Goal: Information Seeking & Learning: Learn about a topic

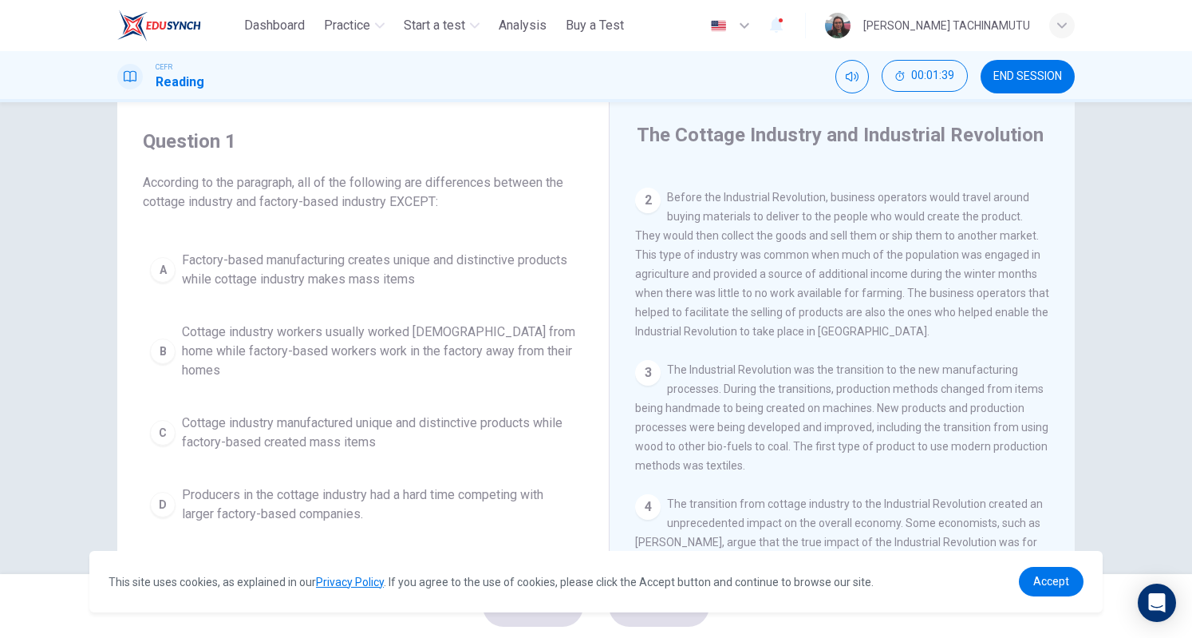
scroll to position [112, 0]
click at [978, 476] on div "3 The Industrial Revolution was the transition to the new manufacturing process…" at bounding box center [842, 419] width 415 height 115
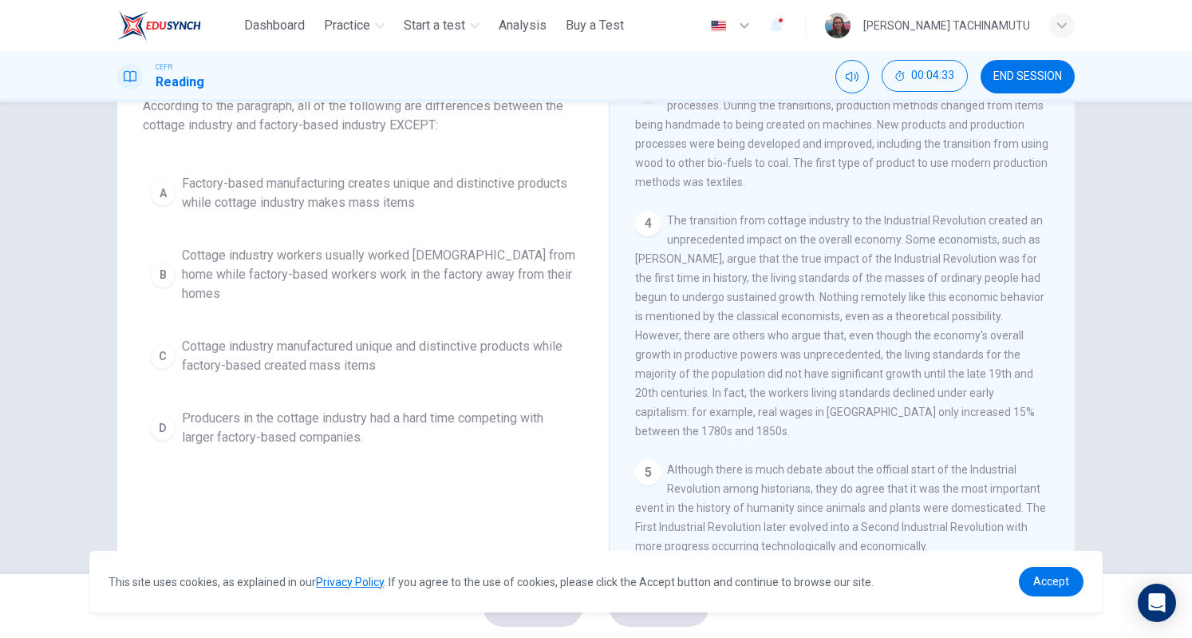
scroll to position [115, 0]
click at [160, 342] on div "C" at bounding box center [163, 355] width 26 height 26
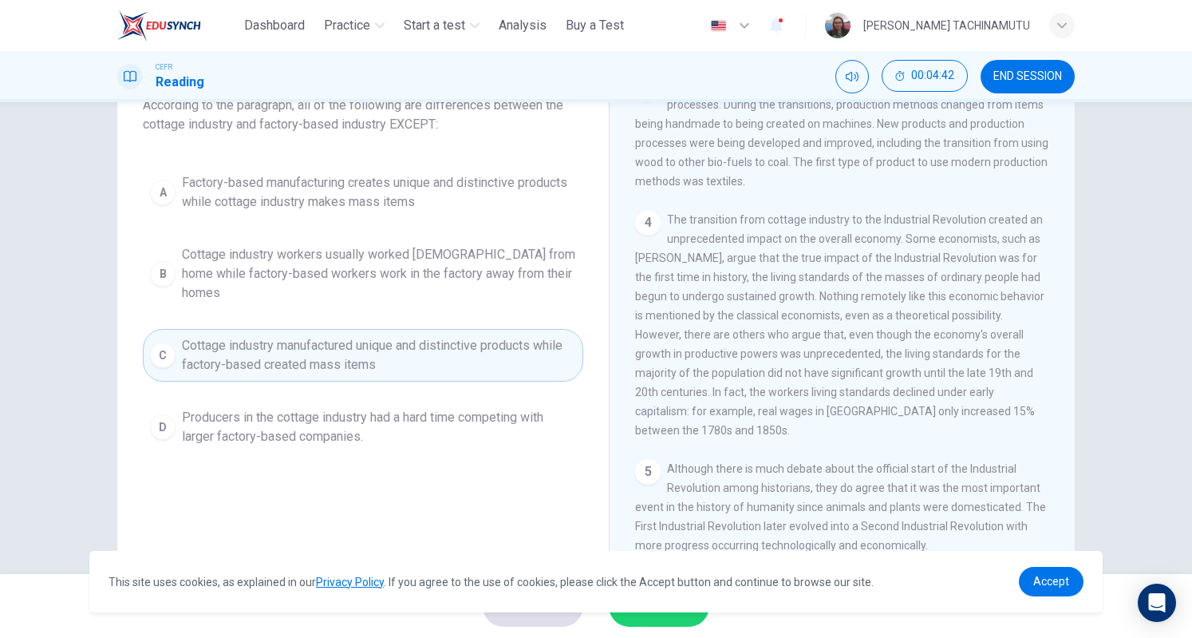
click at [659, 622] on button "SUBMIT" at bounding box center [659, 606] width 101 height 42
click at [1048, 584] on span "Accept" at bounding box center [1052, 581] width 36 height 13
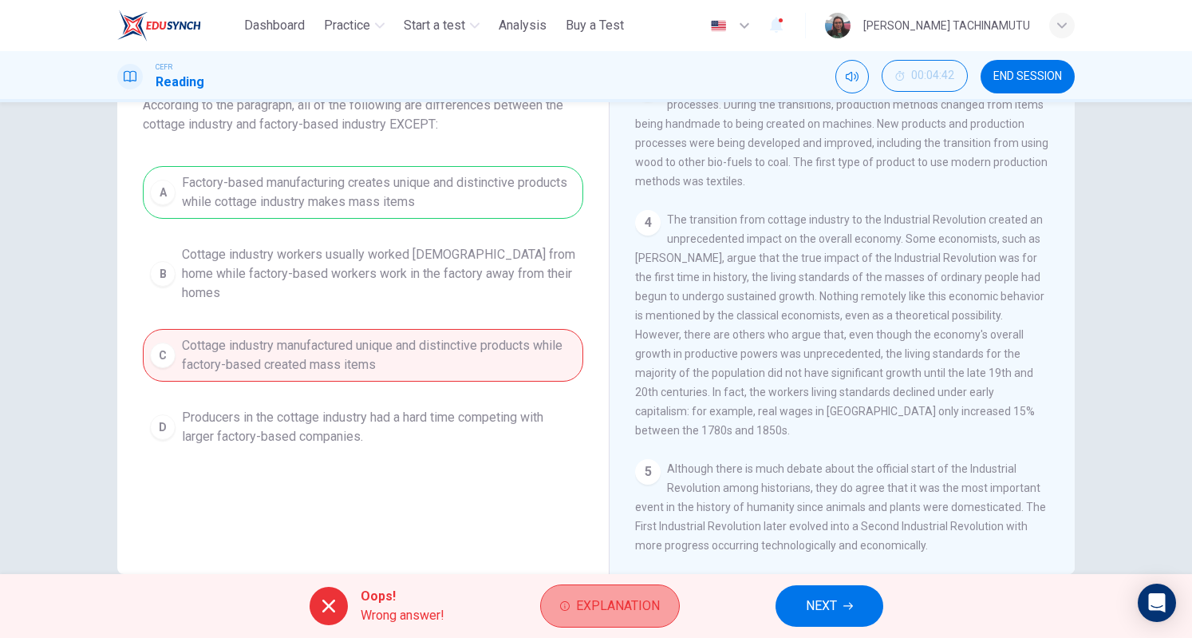
click at [608, 611] on span "Explanation" at bounding box center [618, 606] width 84 height 22
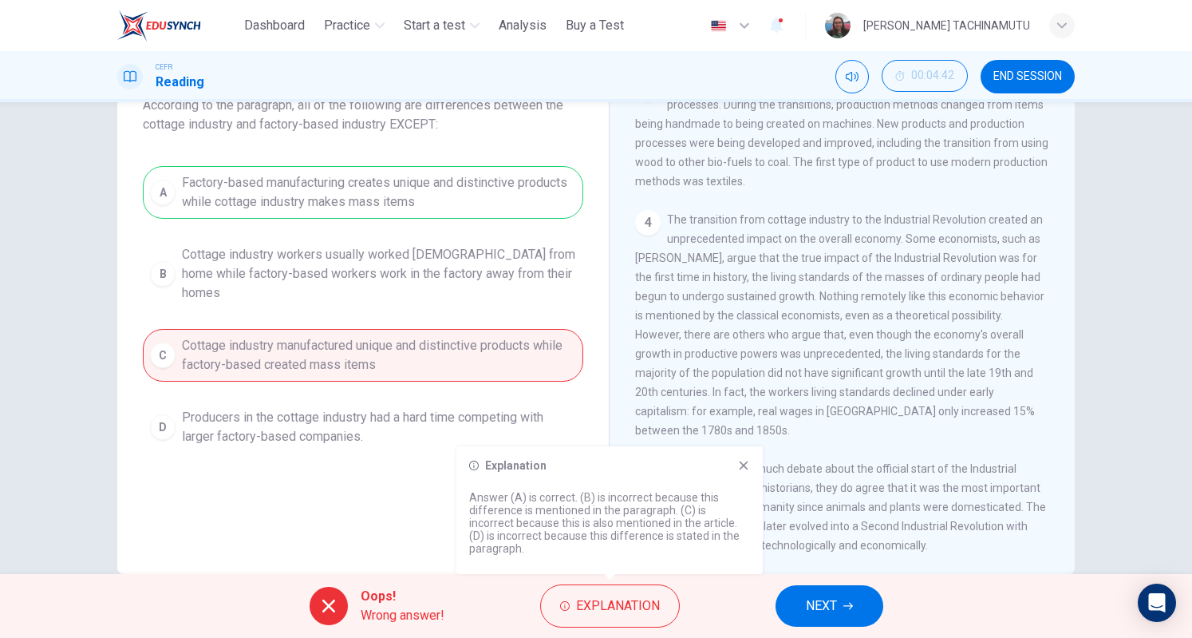
click at [848, 605] on icon "button" at bounding box center [849, 606] width 10 height 10
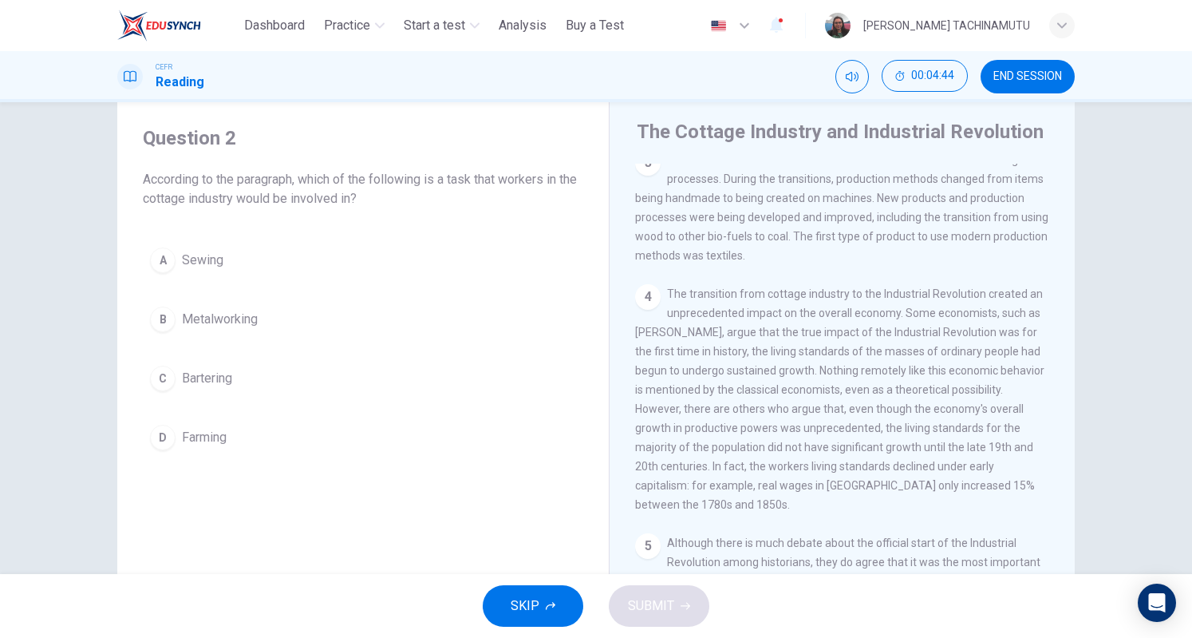
scroll to position [37, 0]
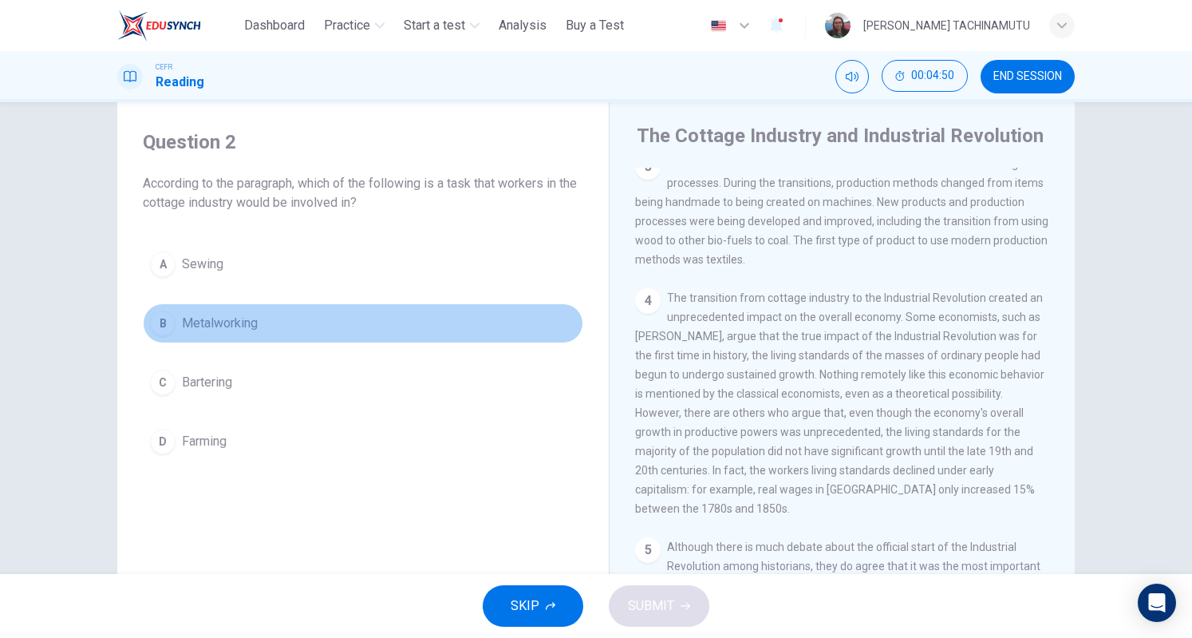
click at [158, 328] on div "B" at bounding box center [163, 323] width 26 height 26
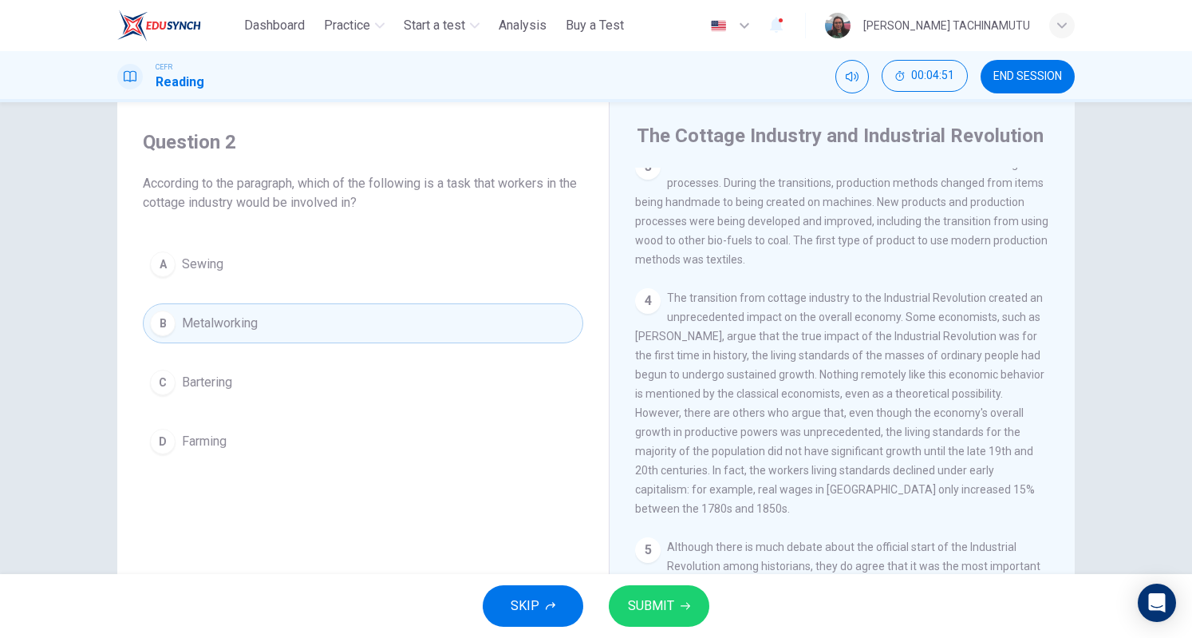
click at [656, 608] on span "SUBMIT" at bounding box center [651, 606] width 46 height 22
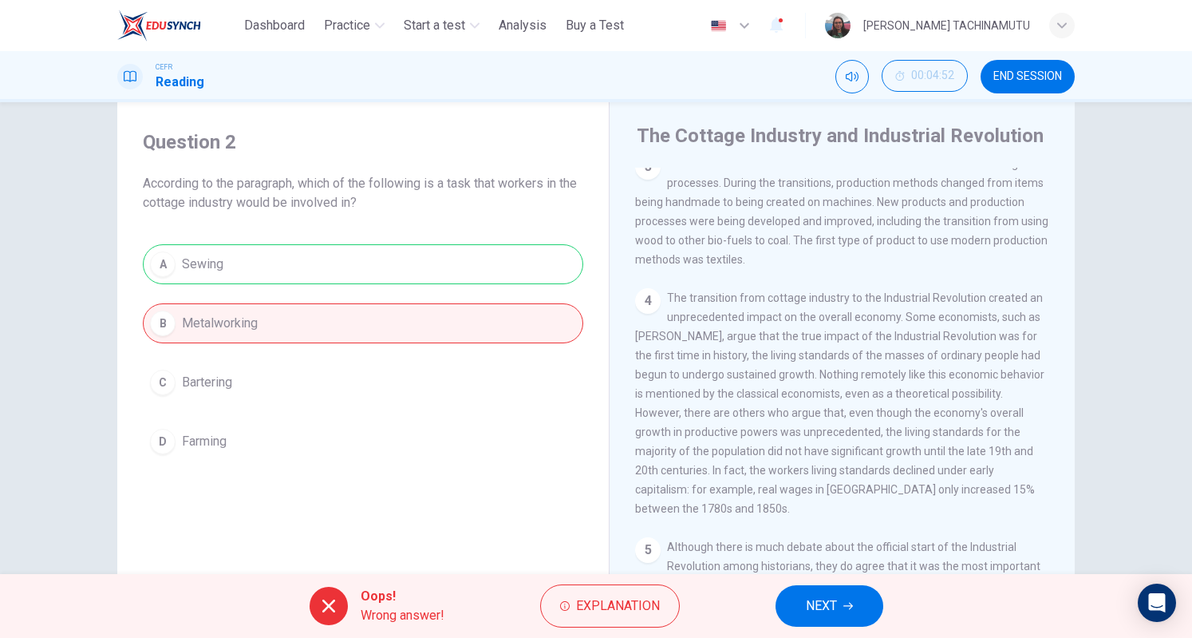
click at [841, 614] on button "NEXT" at bounding box center [830, 606] width 108 height 42
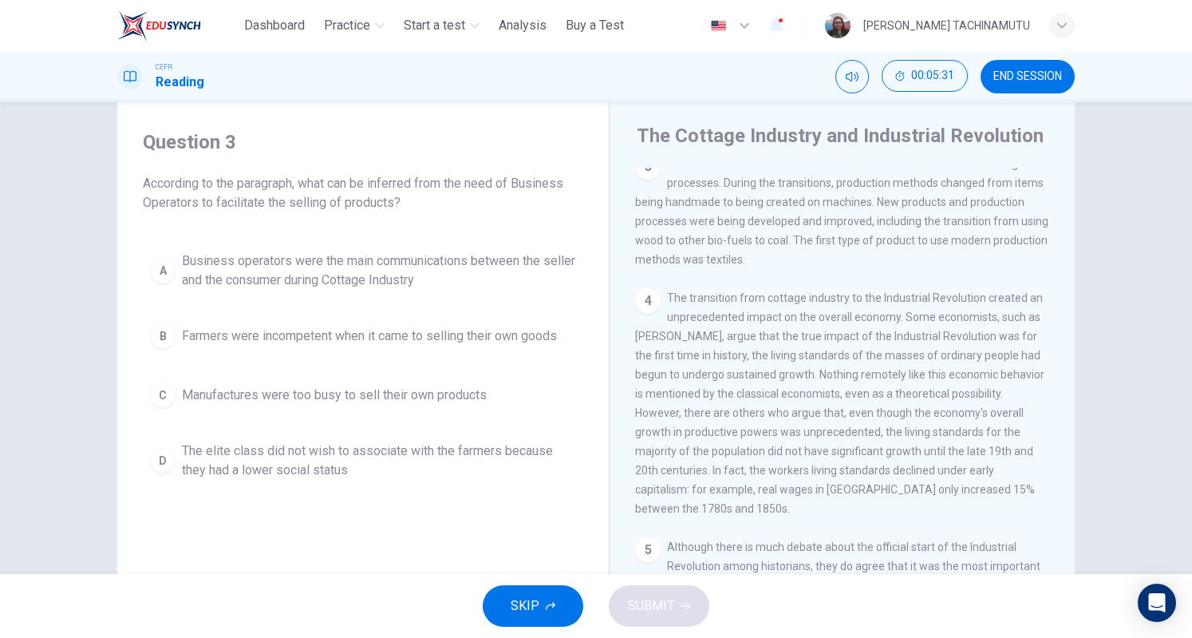
click at [163, 277] on div "A" at bounding box center [163, 271] width 26 height 26
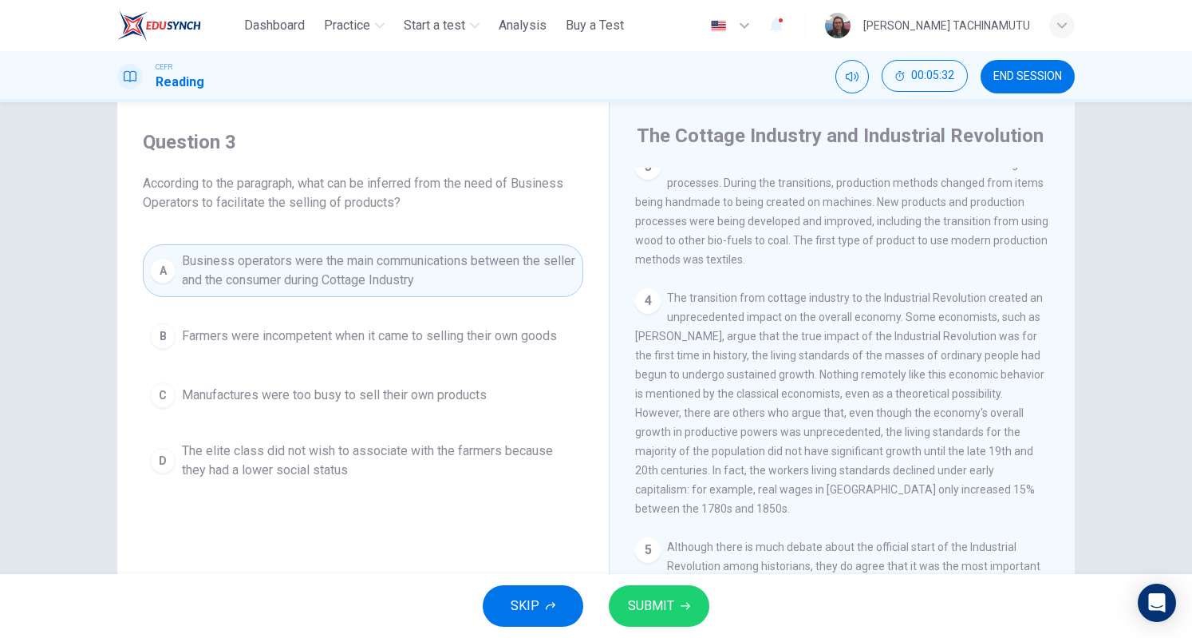
click at [635, 607] on span "SUBMIT" at bounding box center [651, 606] width 46 height 22
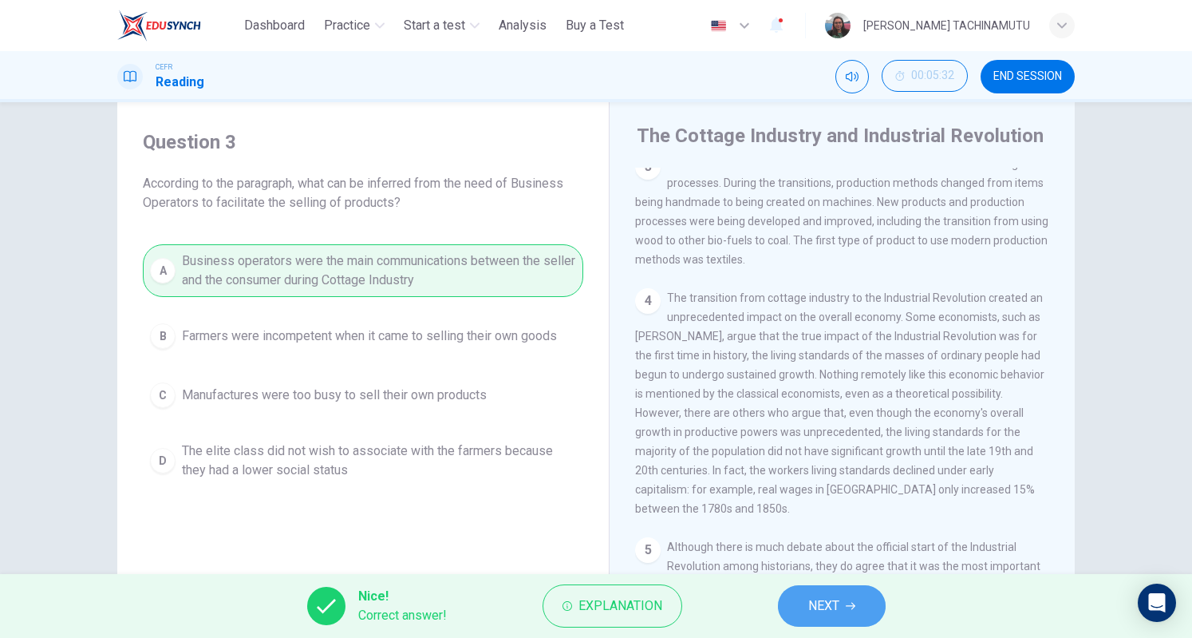
click at [798, 610] on button "NEXT" at bounding box center [832, 606] width 108 height 42
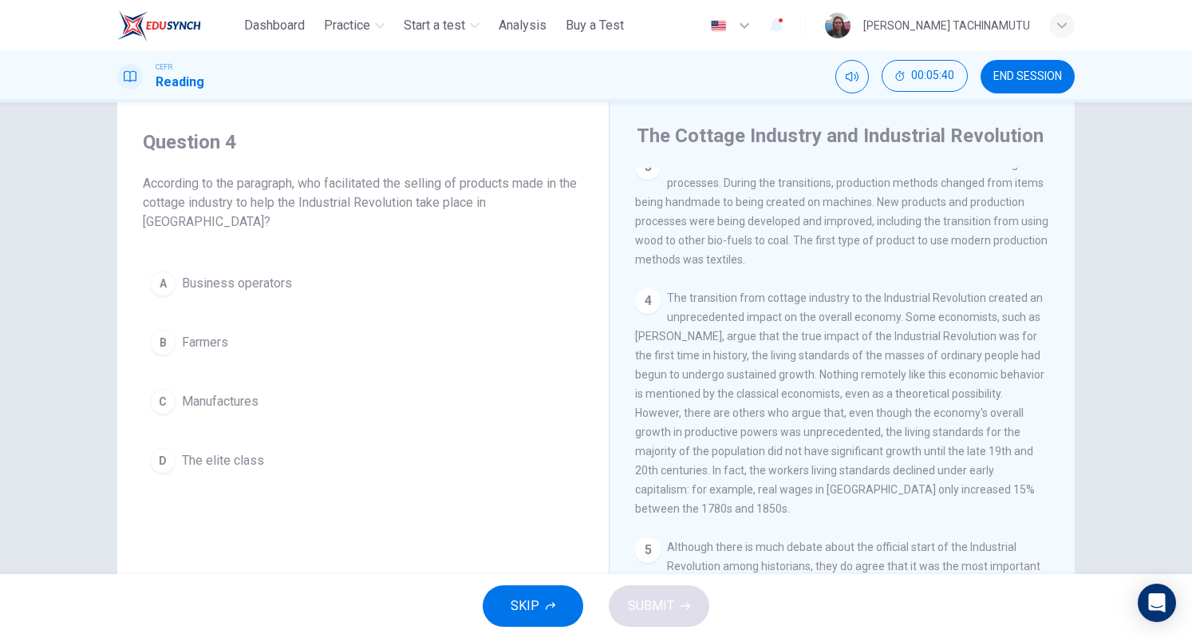
click at [163, 281] on div "A" at bounding box center [163, 284] width 26 height 26
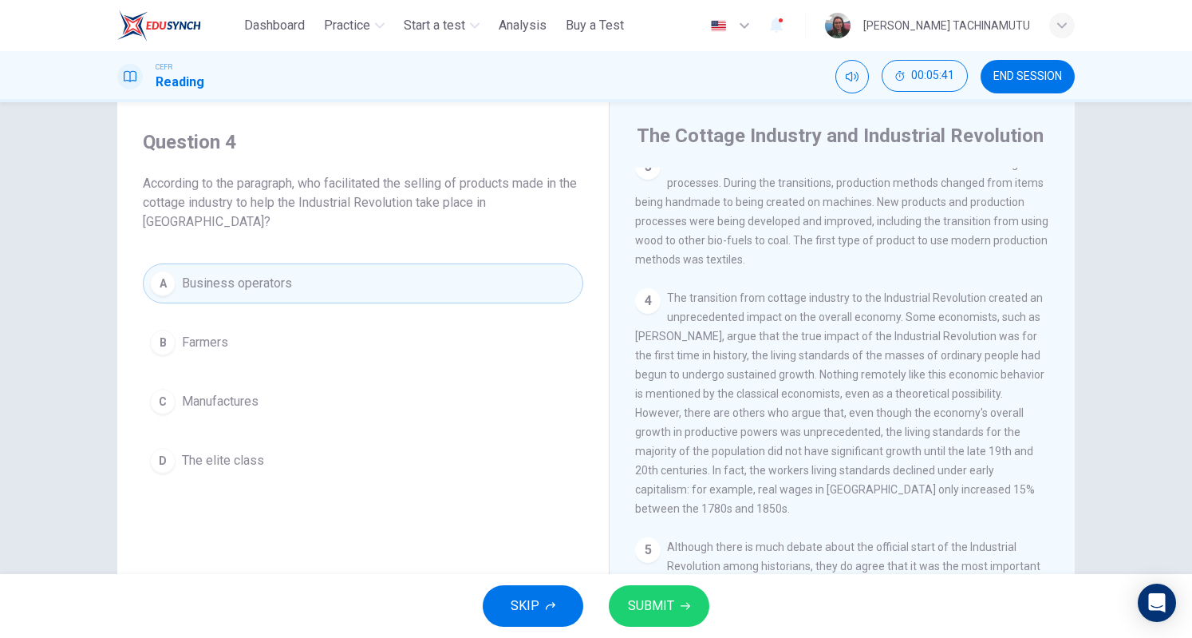
click at [666, 609] on span "SUBMIT" at bounding box center [651, 606] width 46 height 22
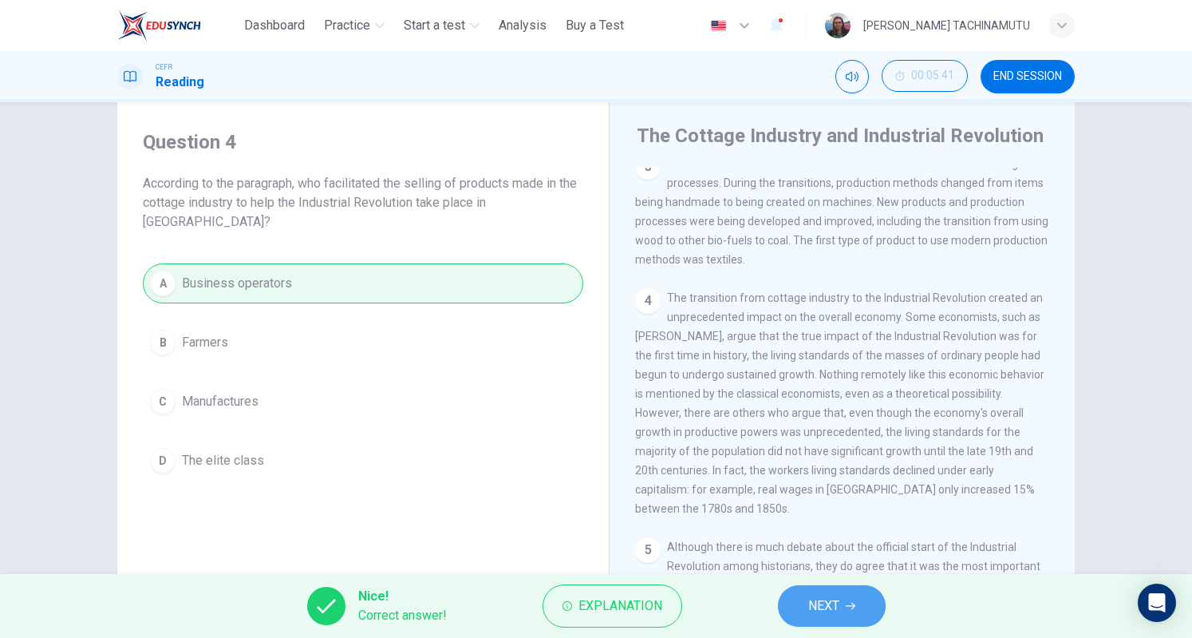
click at [848, 604] on icon "button" at bounding box center [851, 606] width 10 height 10
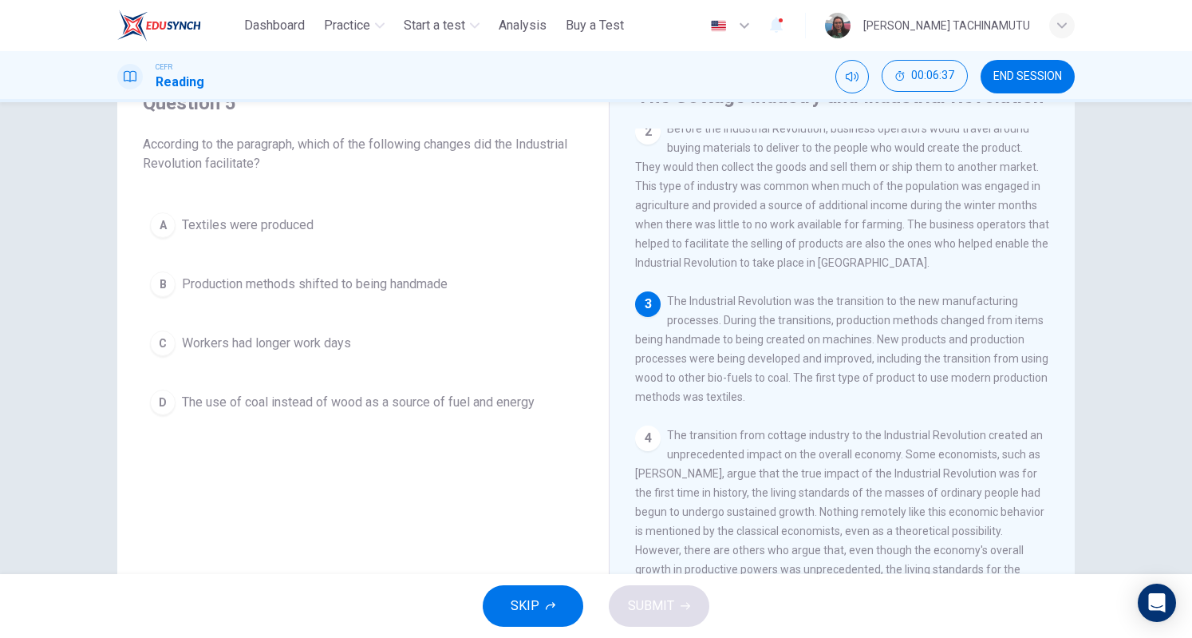
scroll to position [75, 0]
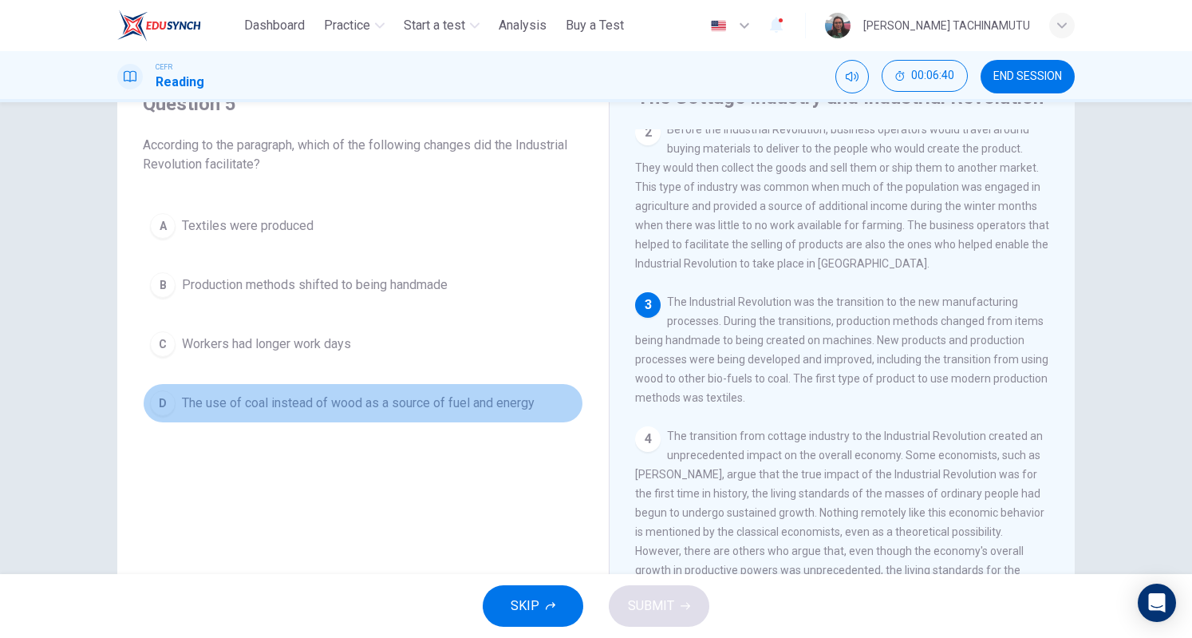
click at [163, 392] on div "D" at bounding box center [163, 403] width 26 height 26
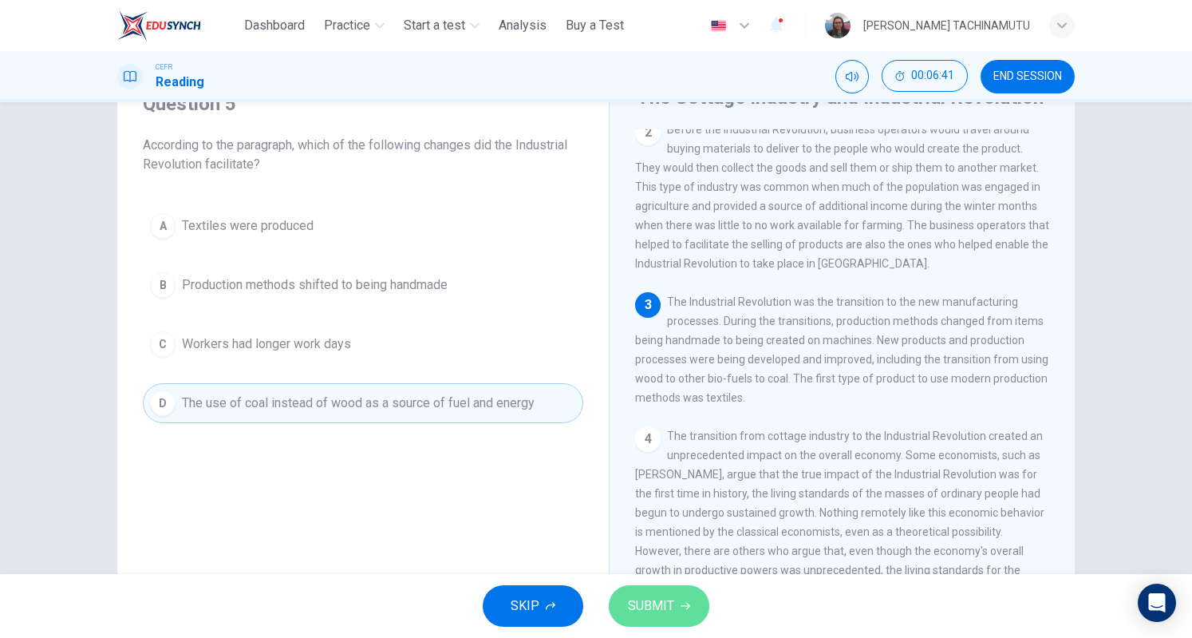
click at [651, 603] on span "SUBMIT" at bounding box center [651, 606] width 46 height 22
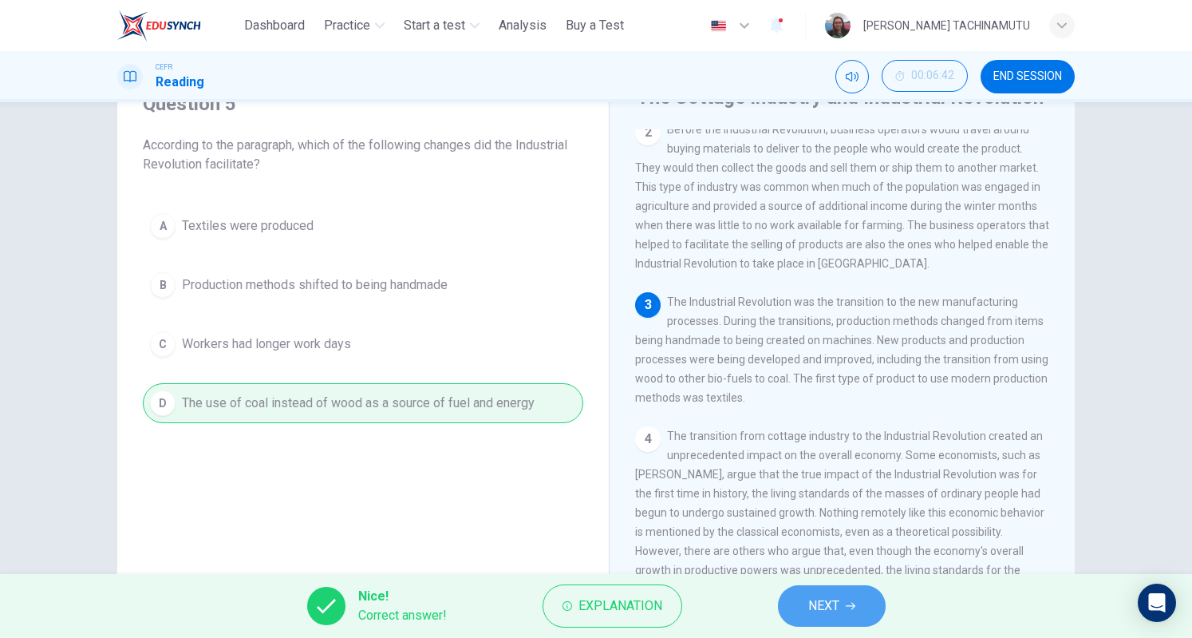
click at [817, 611] on span "NEXT" at bounding box center [824, 606] width 31 height 22
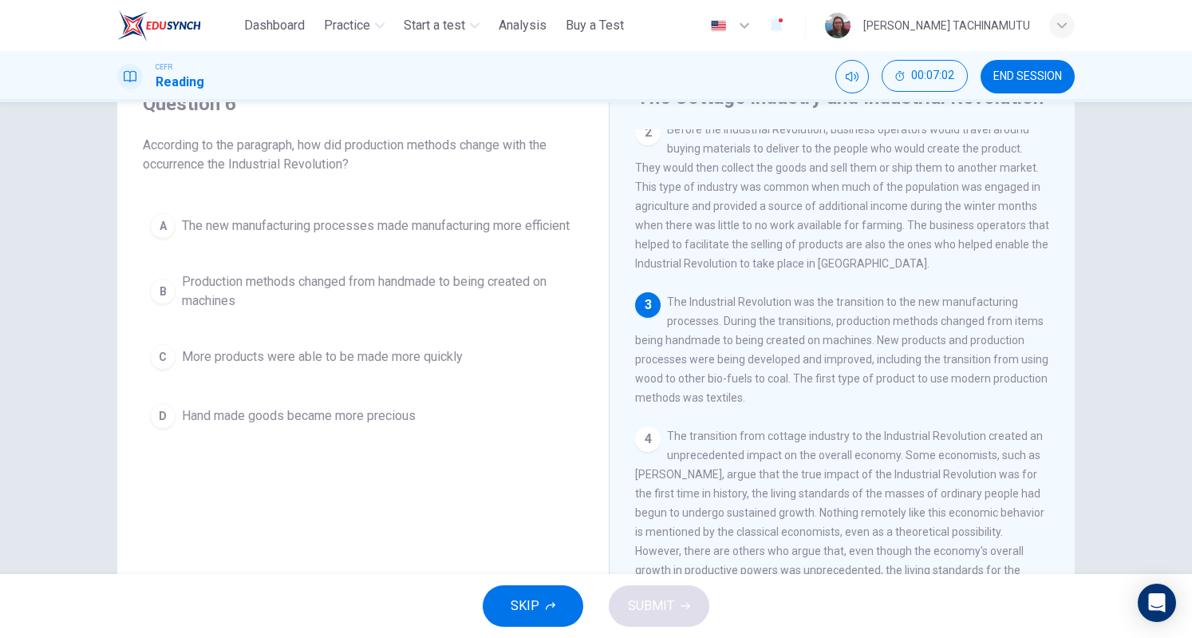
click at [160, 304] on div "B" at bounding box center [163, 292] width 26 height 26
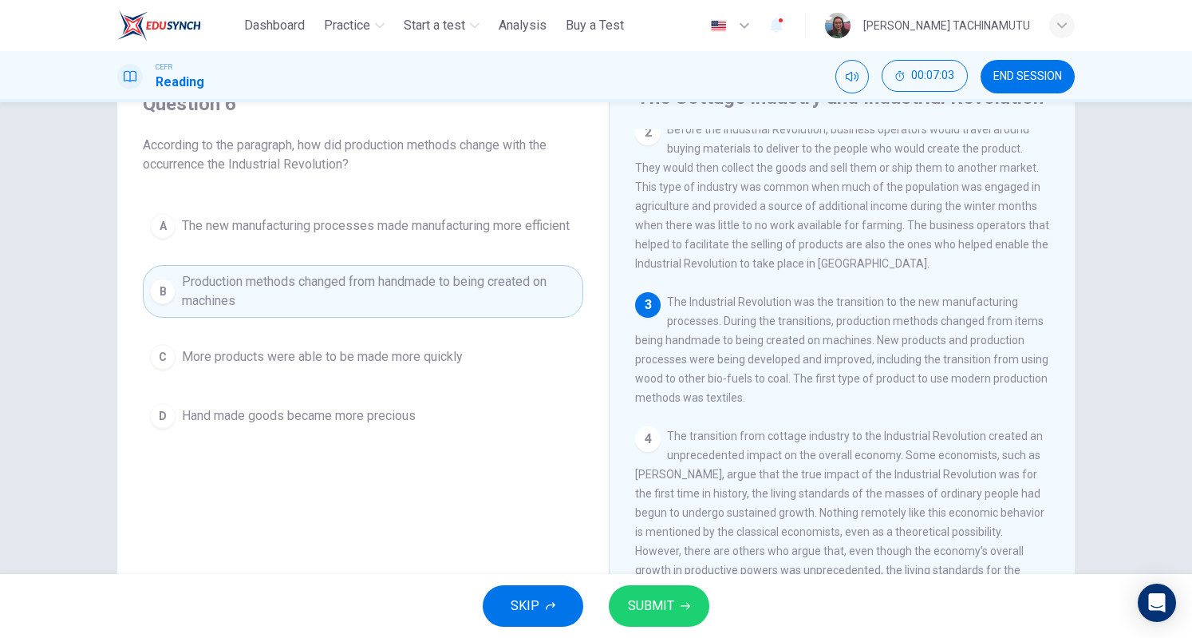
click at [672, 604] on span "SUBMIT" at bounding box center [651, 606] width 46 height 22
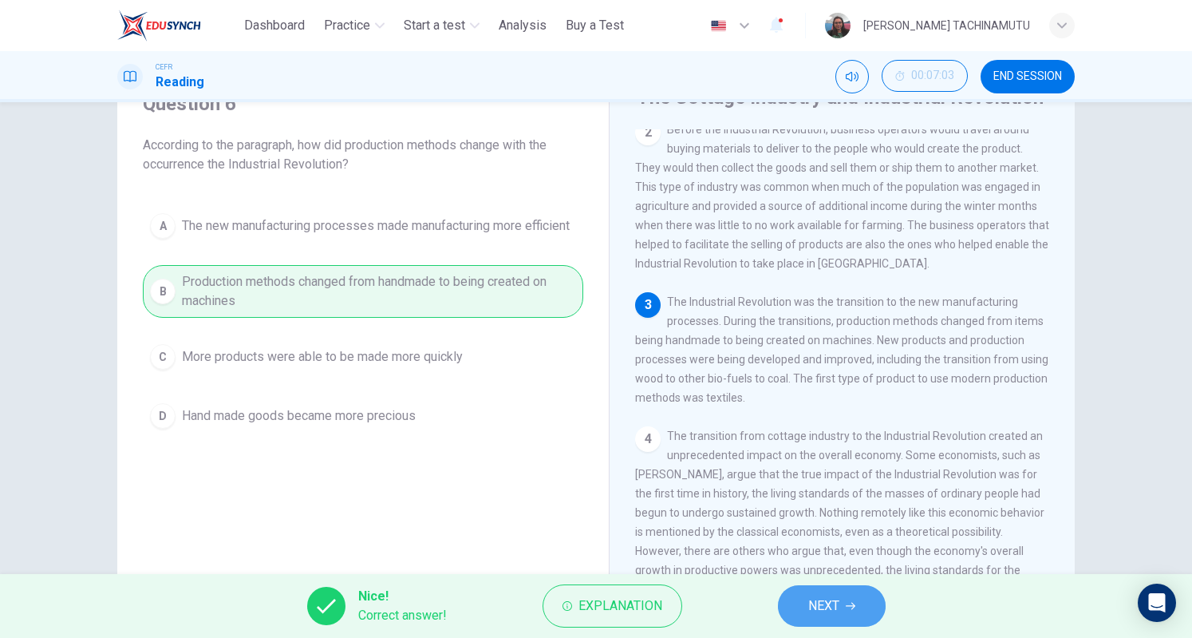
click at [848, 595] on button "NEXT" at bounding box center [832, 606] width 108 height 42
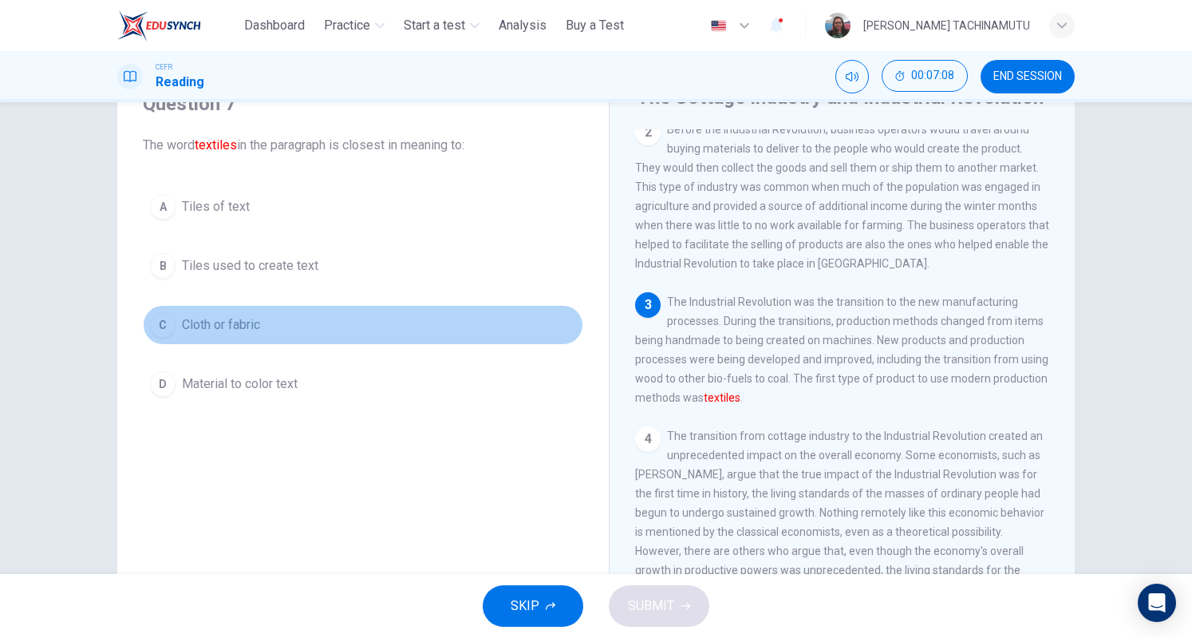
click at [161, 329] on div "C" at bounding box center [163, 325] width 26 height 26
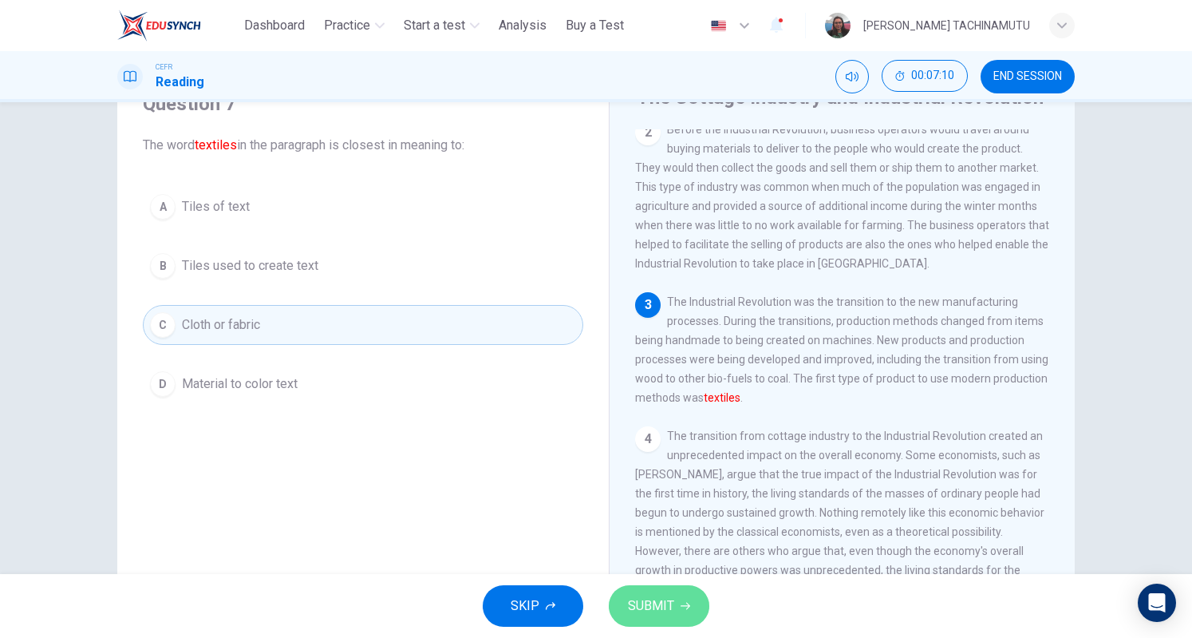
click at [678, 611] on button "SUBMIT" at bounding box center [659, 606] width 101 height 42
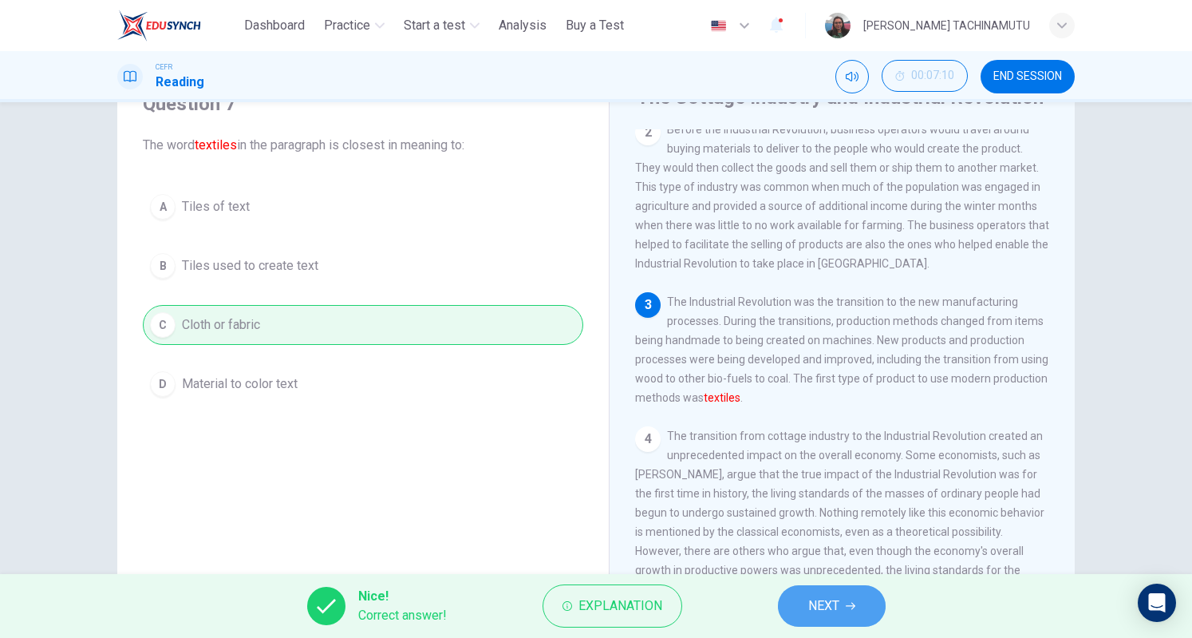
click at [830, 604] on span "NEXT" at bounding box center [824, 606] width 31 height 22
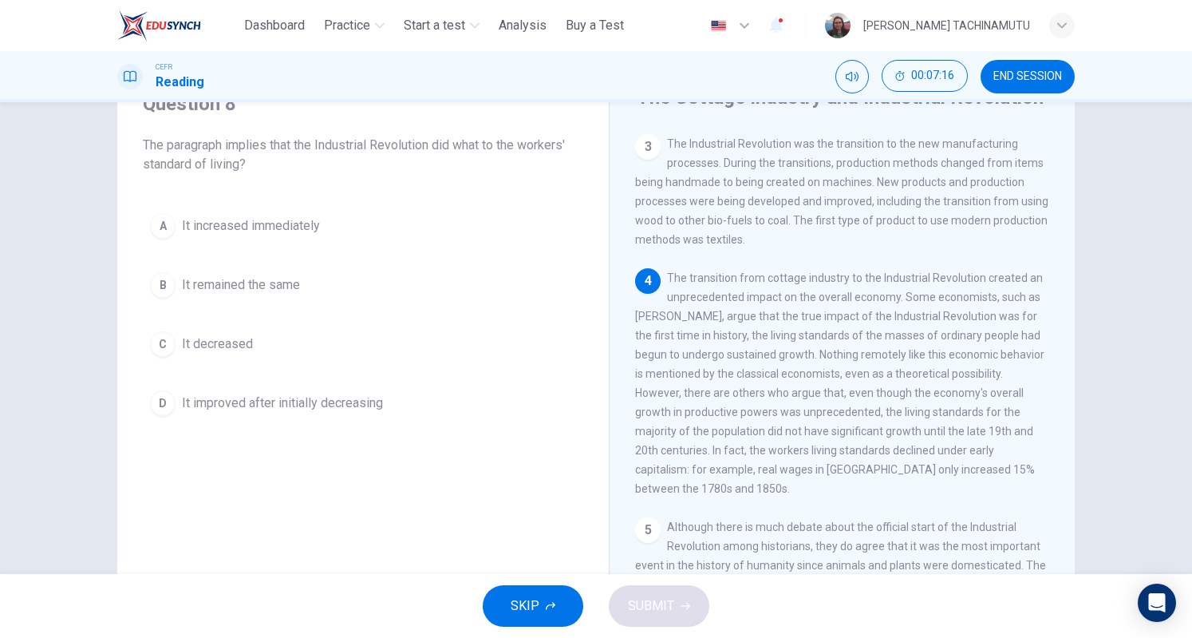
scroll to position [306, 0]
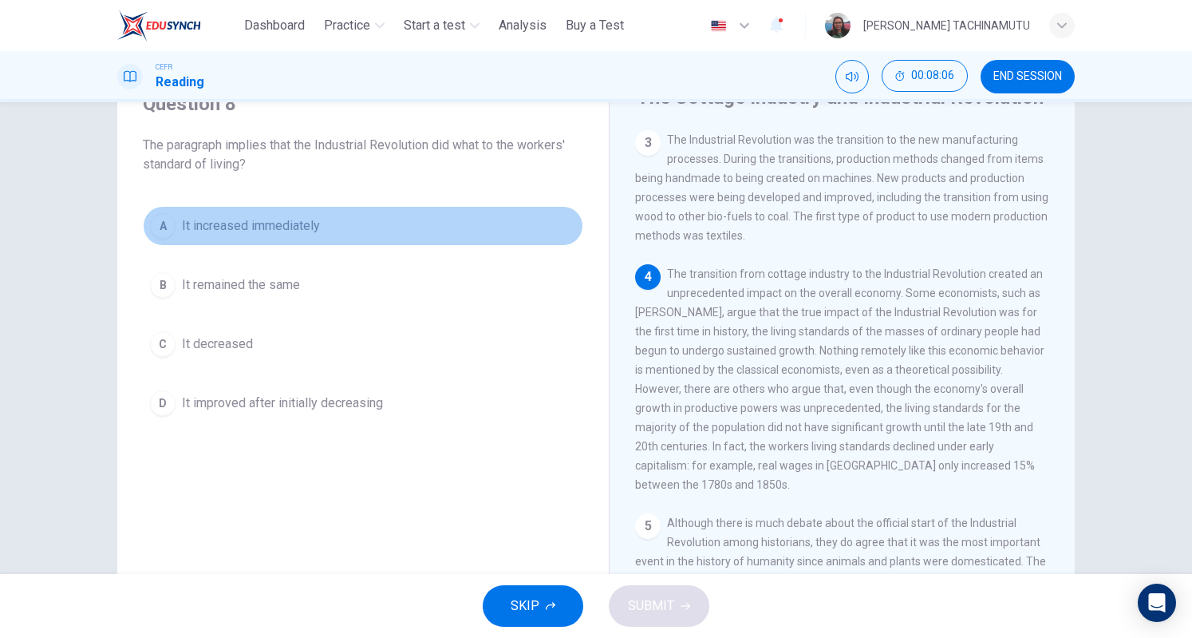
click at [158, 227] on div "A" at bounding box center [163, 226] width 26 height 26
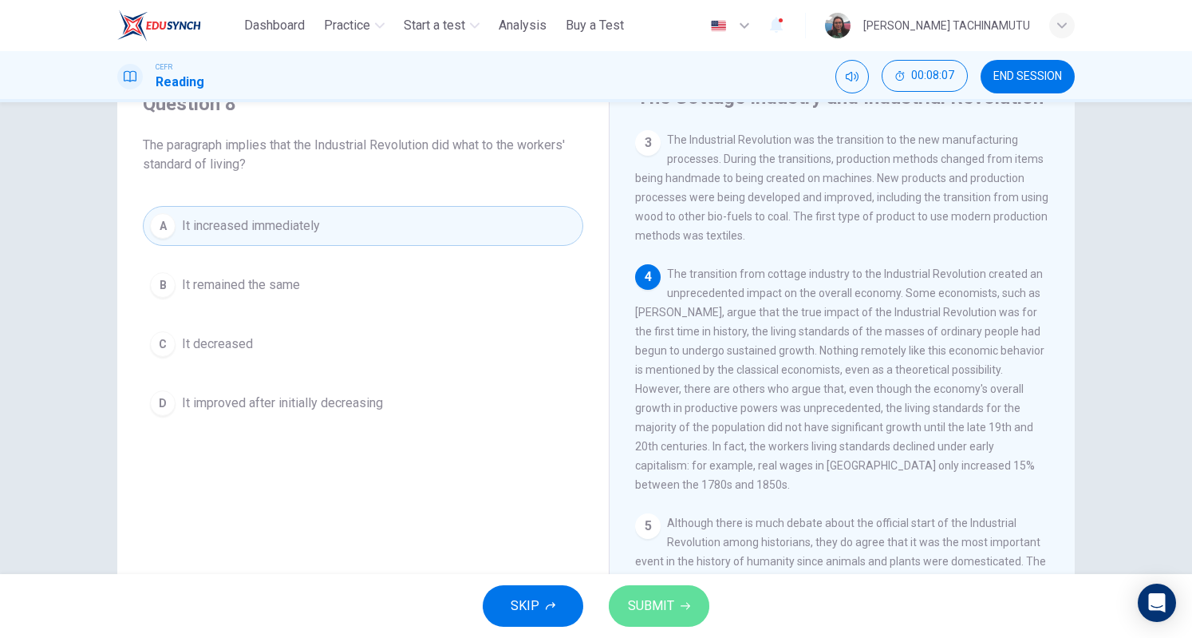
click at [672, 603] on span "SUBMIT" at bounding box center [651, 606] width 46 height 22
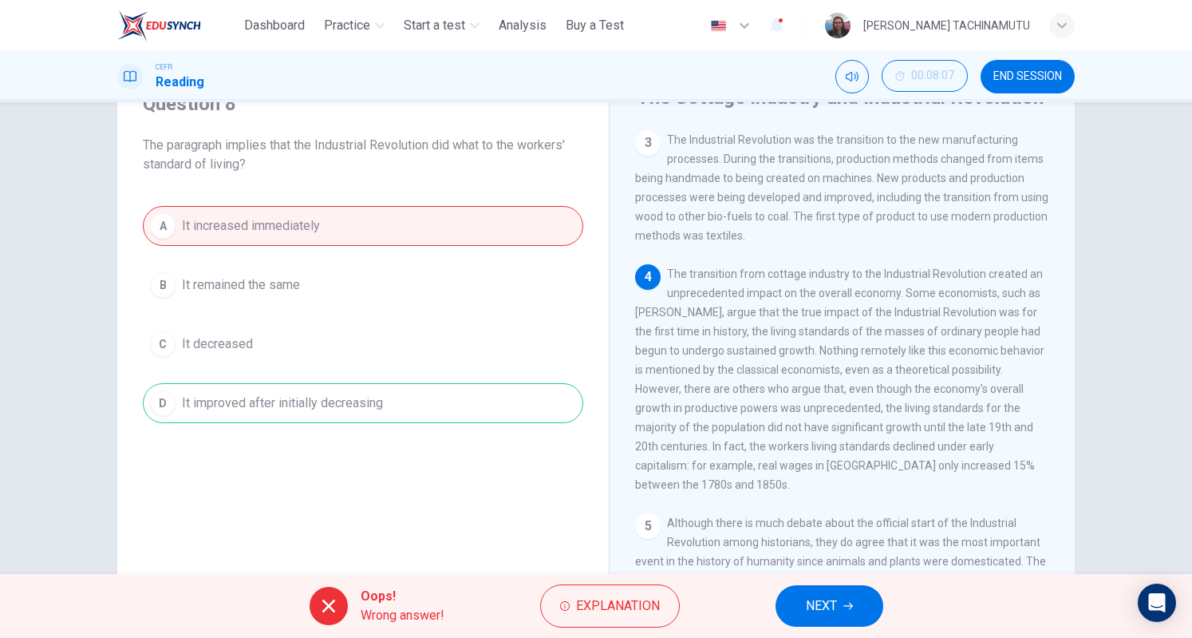
click at [848, 615] on button "NEXT" at bounding box center [830, 606] width 108 height 42
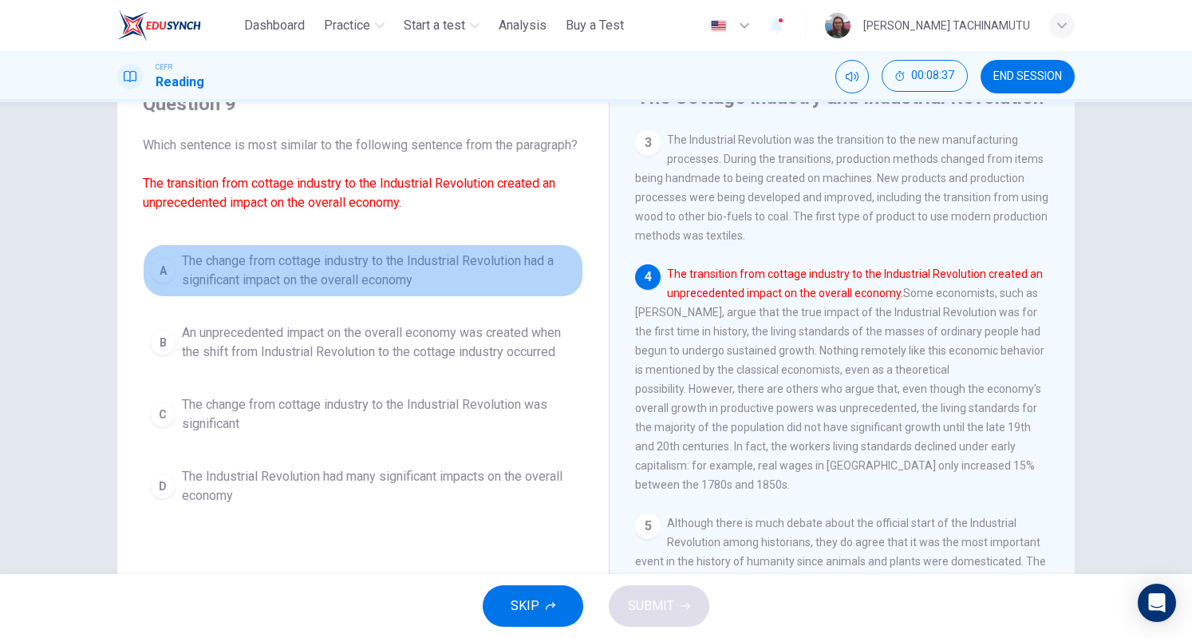
click at [164, 282] on div "A" at bounding box center [163, 271] width 26 height 26
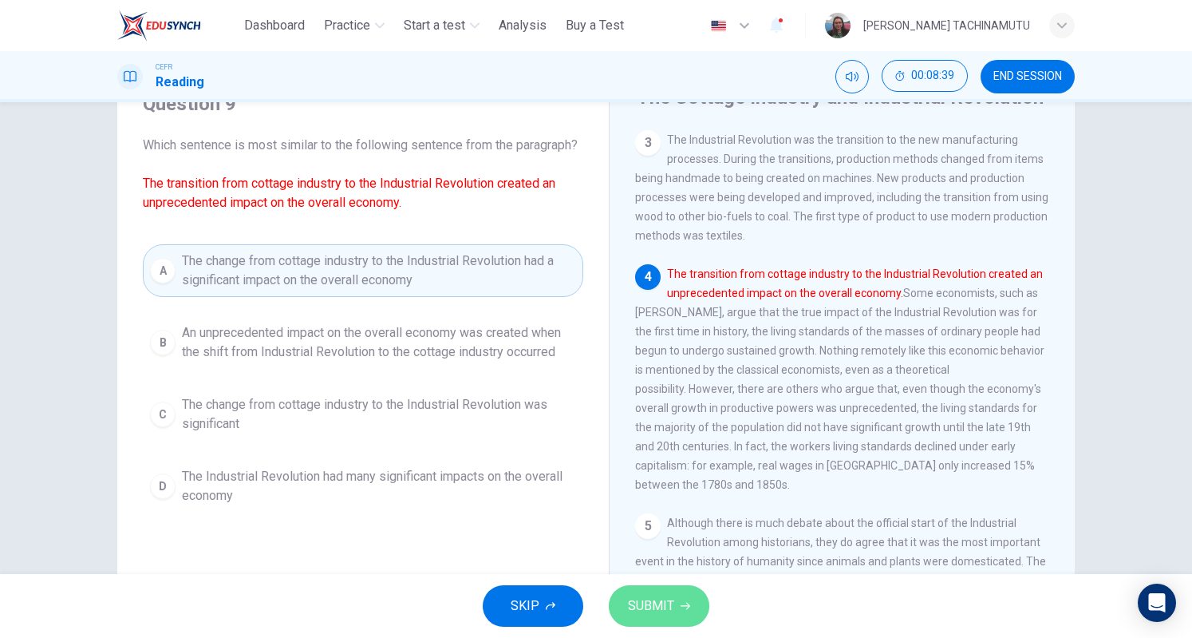
click at [659, 598] on span "SUBMIT" at bounding box center [651, 606] width 46 height 22
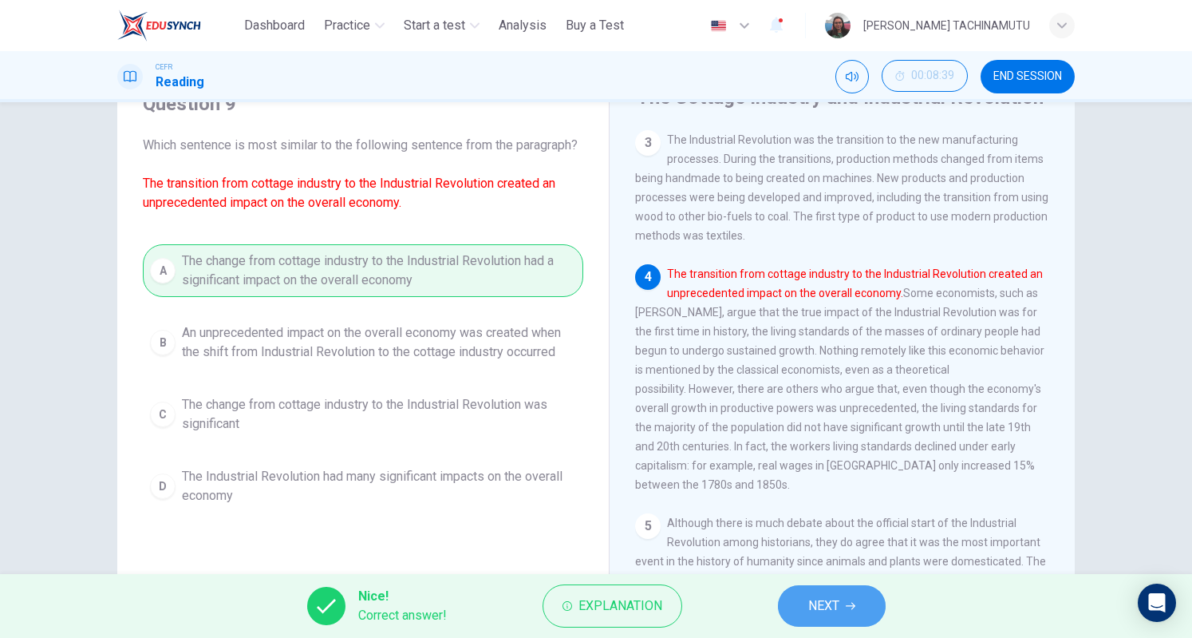
click at [812, 596] on span "NEXT" at bounding box center [824, 606] width 31 height 22
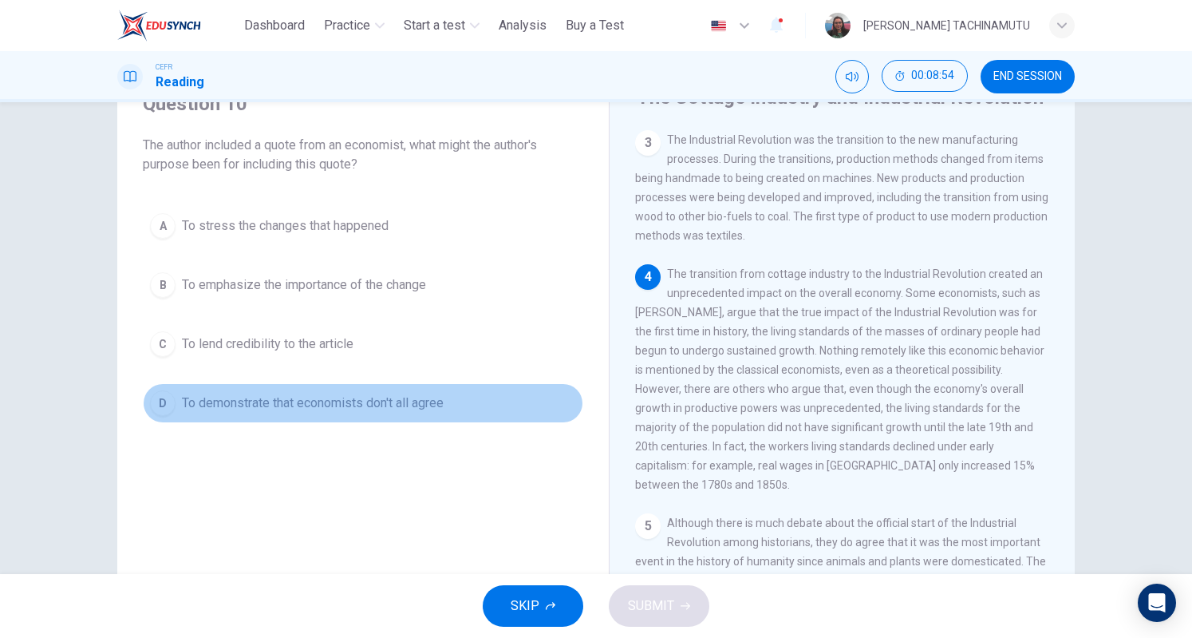
click at [166, 402] on div "D" at bounding box center [163, 403] width 26 height 26
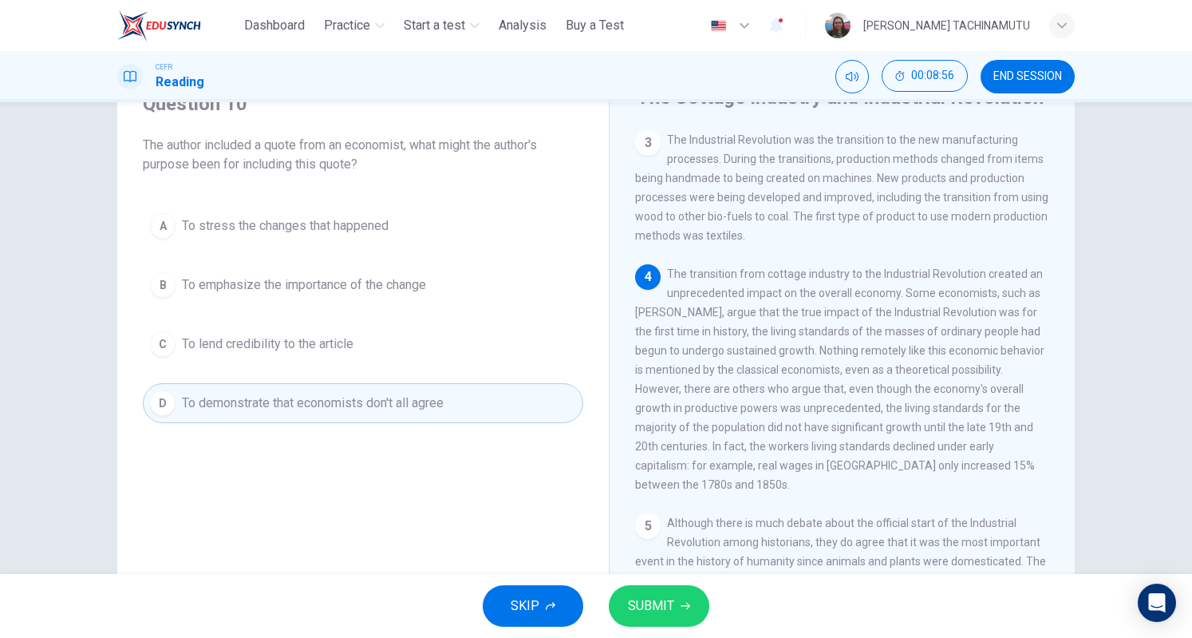
click at [681, 602] on icon "button" at bounding box center [686, 606] width 10 height 10
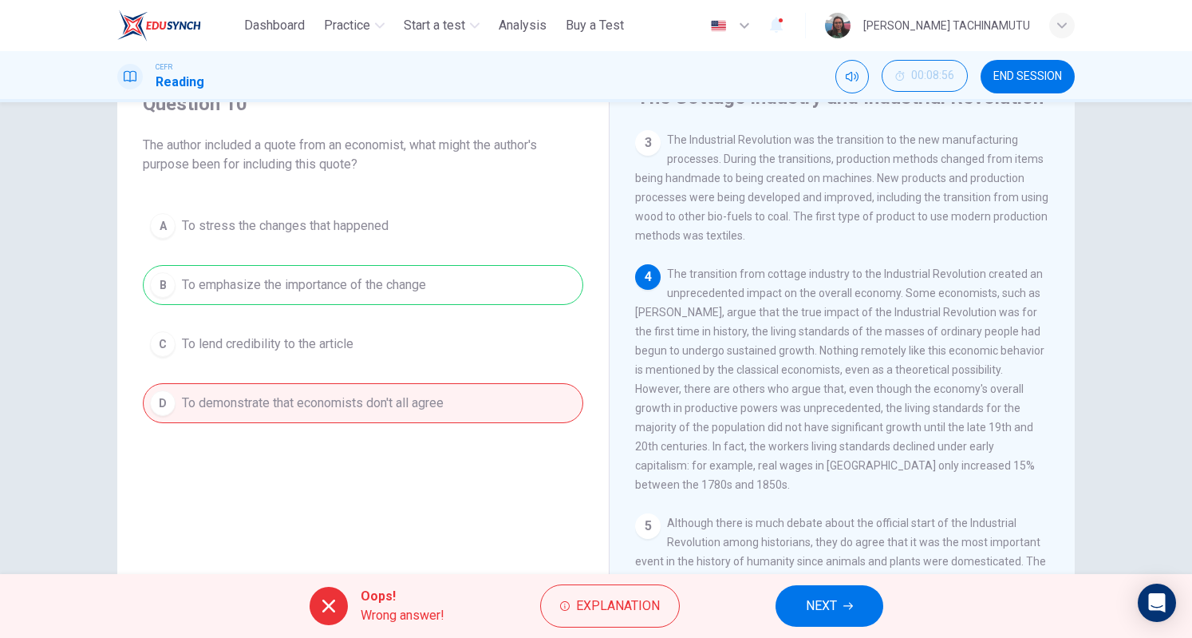
click at [836, 604] on span "NEXT" at bounding box center [821, 606] width 31 height 22
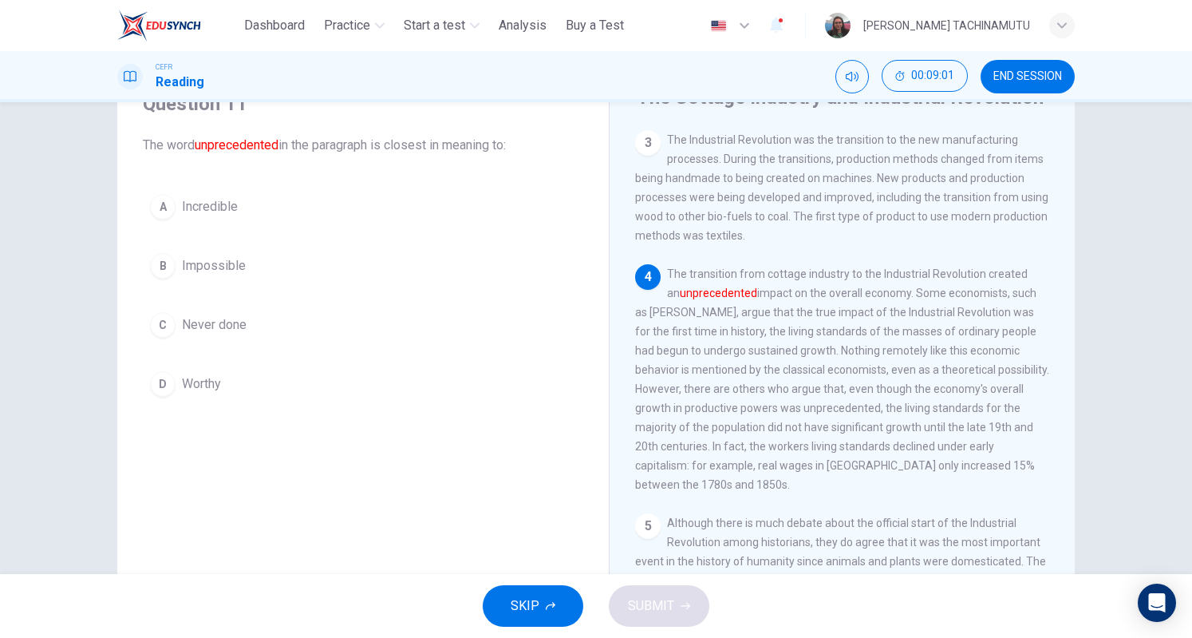
click at [164, 214] on div "A" at bounding box center [163, 207] width 26 height 26
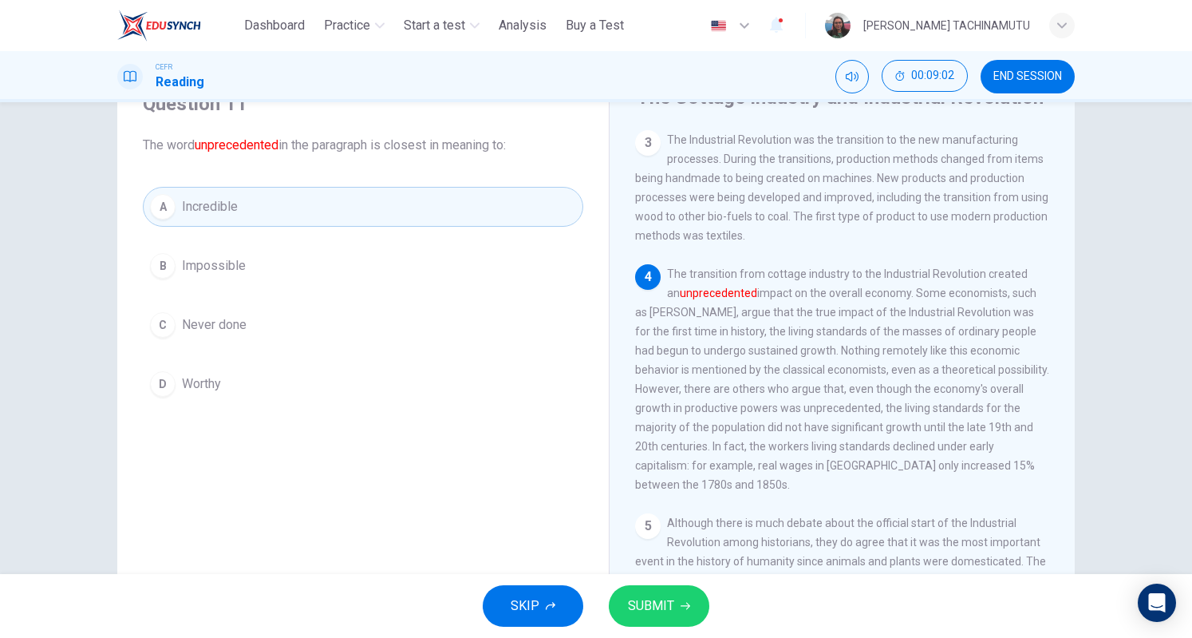
click at [675, 598] on button "SUBMIT" at bounding box center [659, 606] width 101 height 42
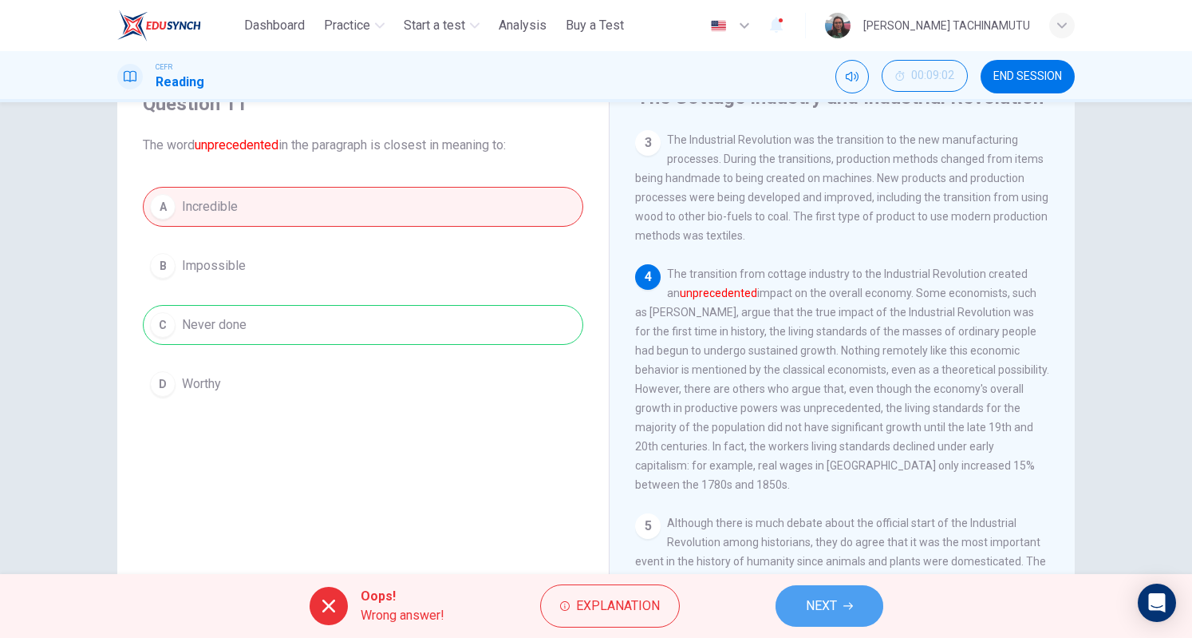
click at [836, 601] on span "NEXT" at bounding box center [821, 606] width 31 height 22
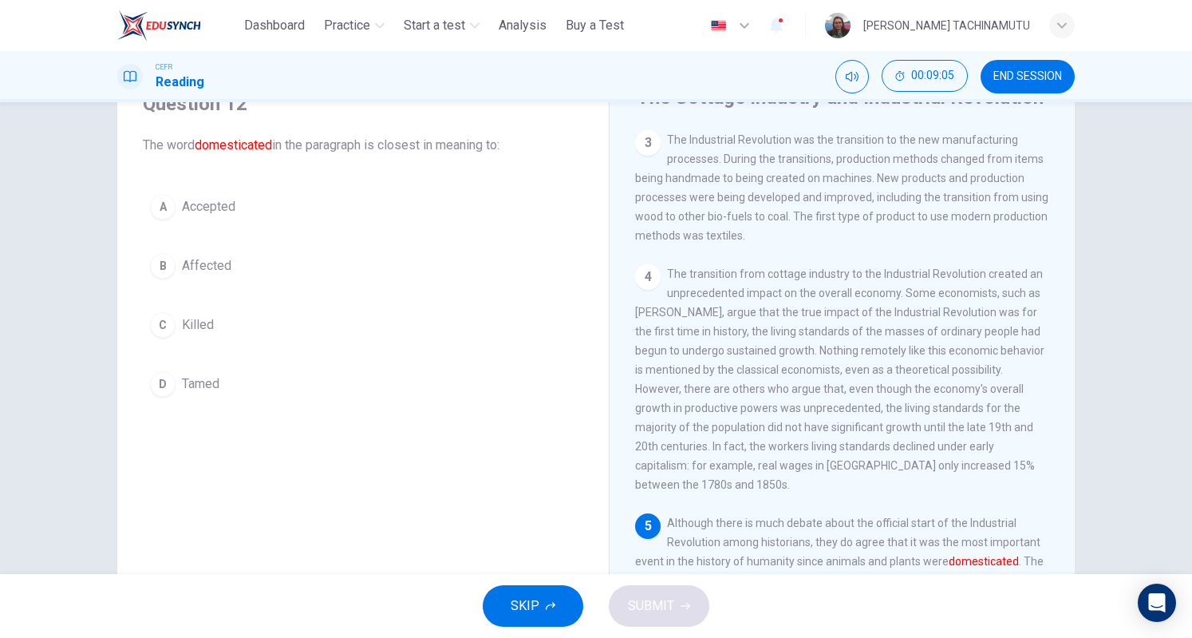
click at [160, 381] on div "D" at bounding box center [163, 384] width 26 height 26
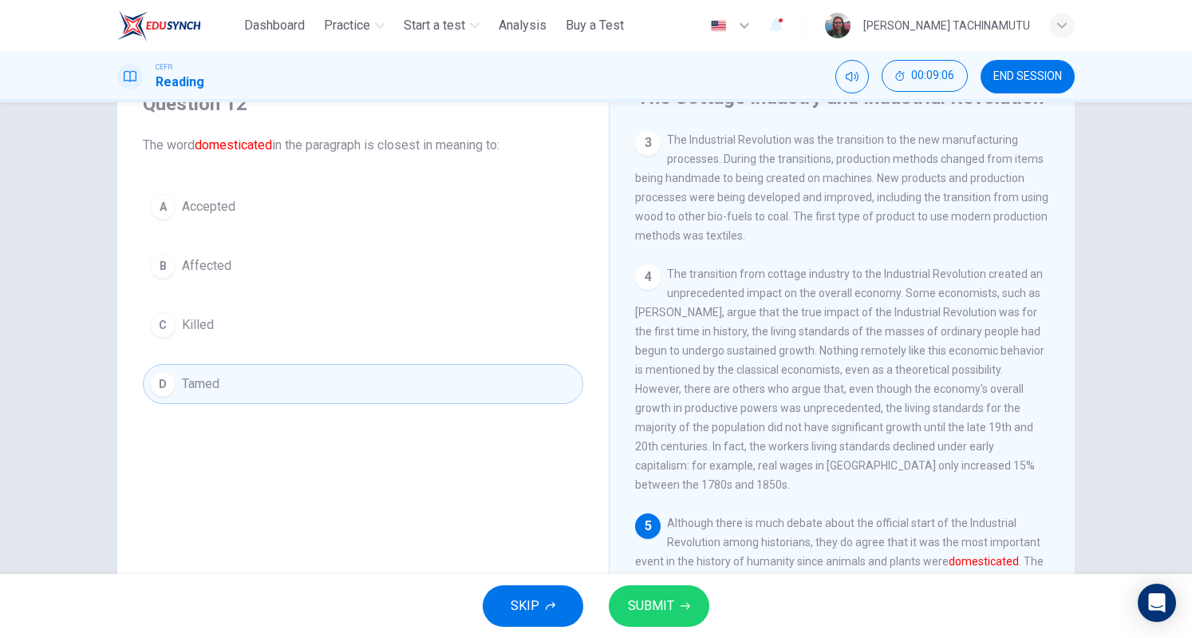
click at [661, 591] on button "SUBMIT" at bounding box center [659, 606] width 101 height 42
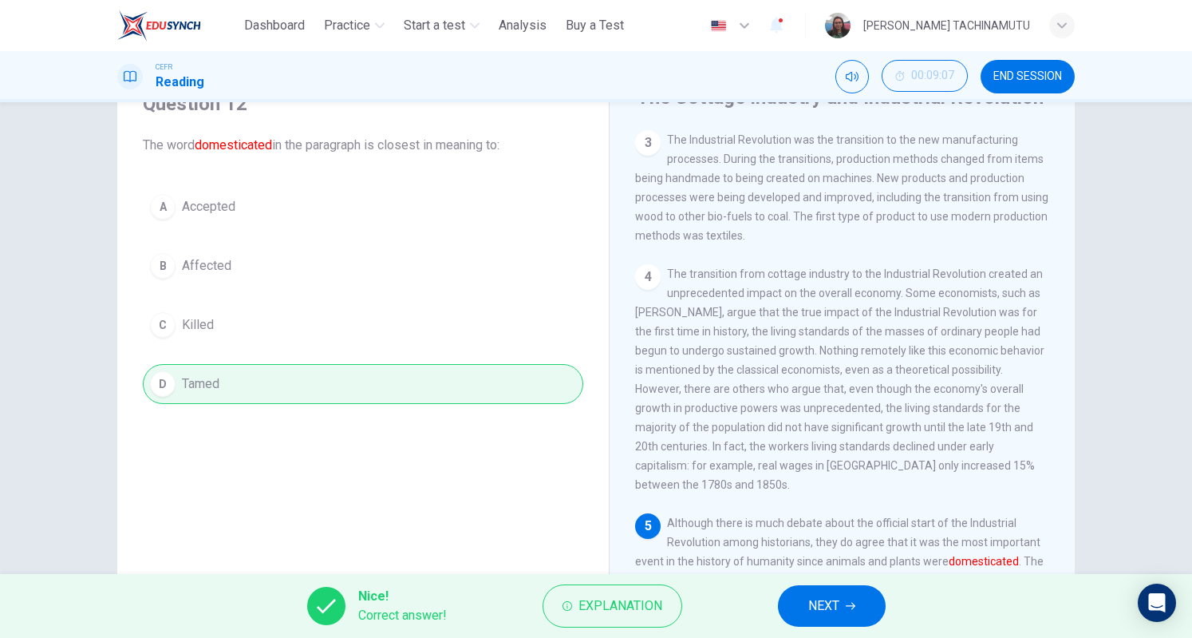
click at [853, 604] on icon "button" at bounding box center [851, 606] width 10 height 10
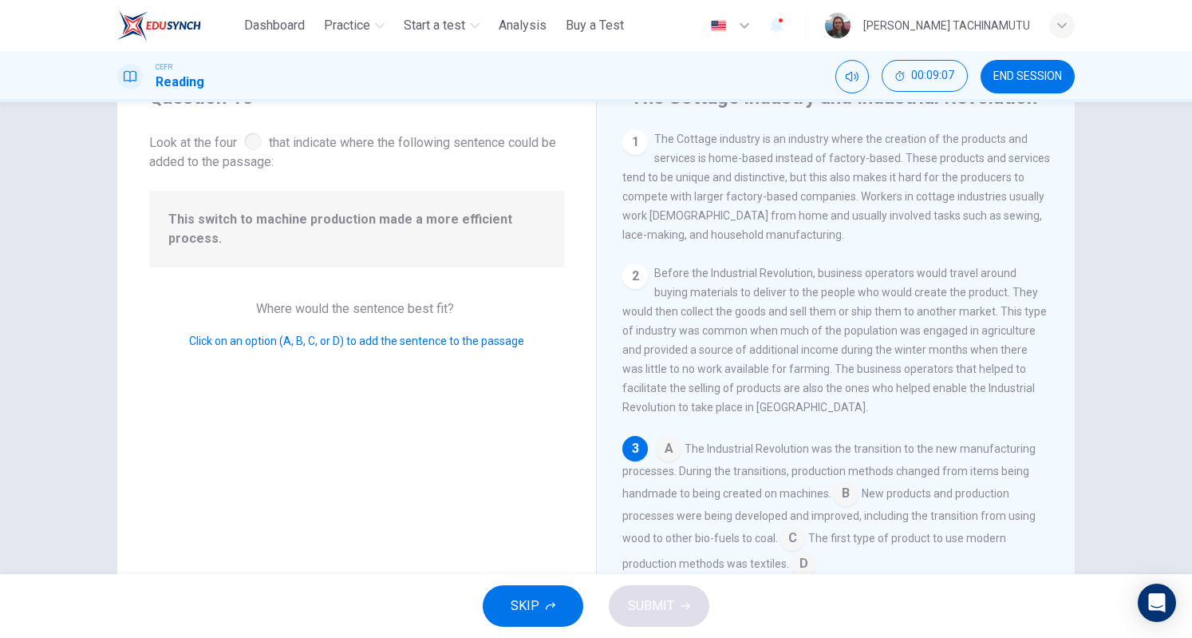
scroll to position [155, 0]
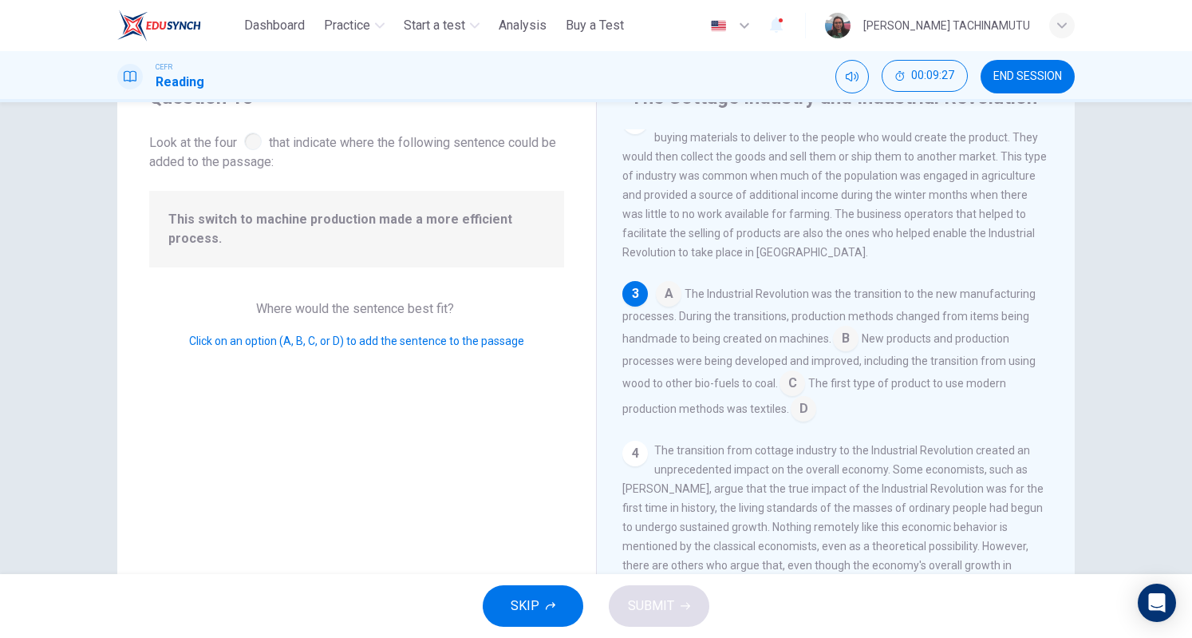
click at [844, 348] on input at bounding box center [846, 340] width 26 height 26
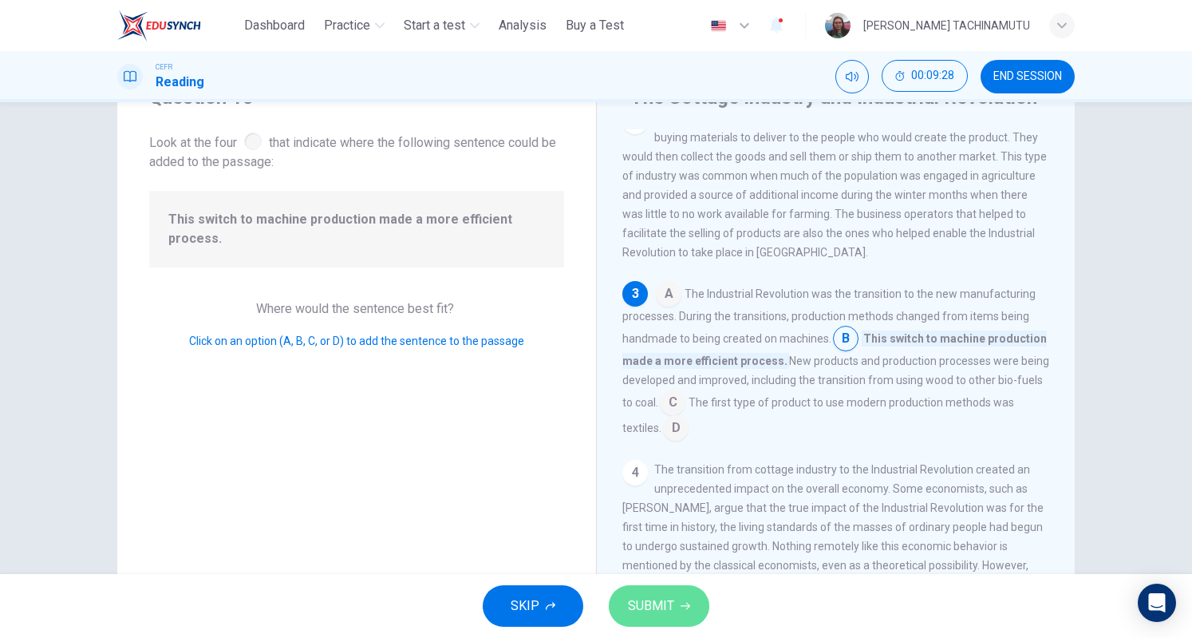
click at [642, 604] on span "SUBMIT" at bounding box center [651, 606] width 46 height 22
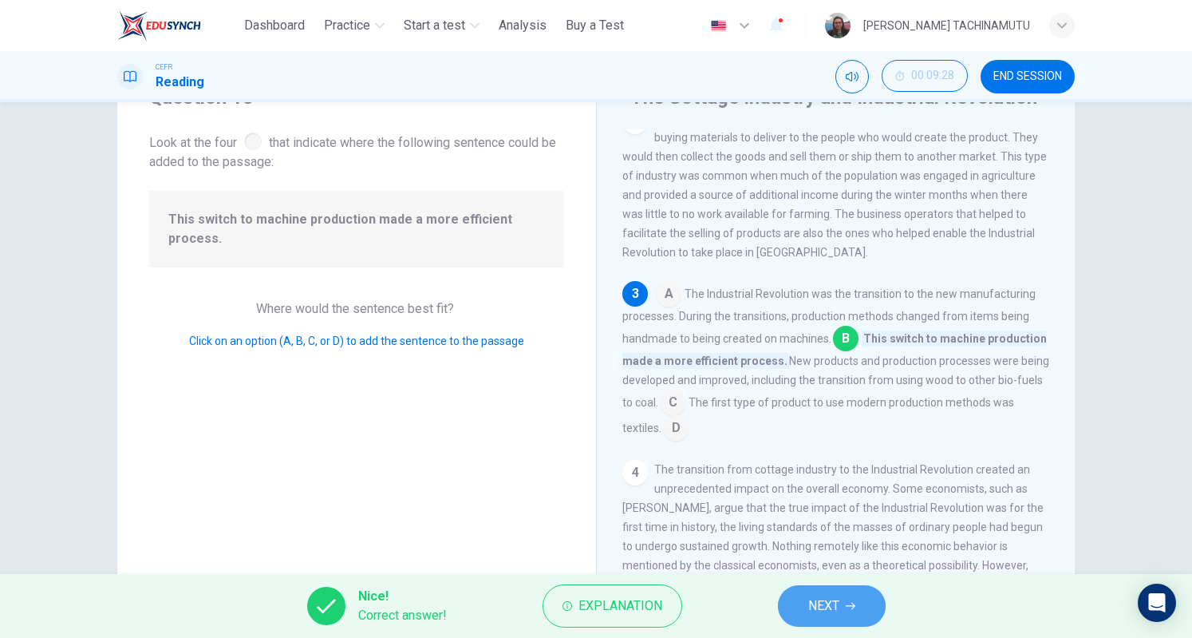
click at [823, 594] on button "NEXT" at bounding box center [832, 606] width 108 height 42
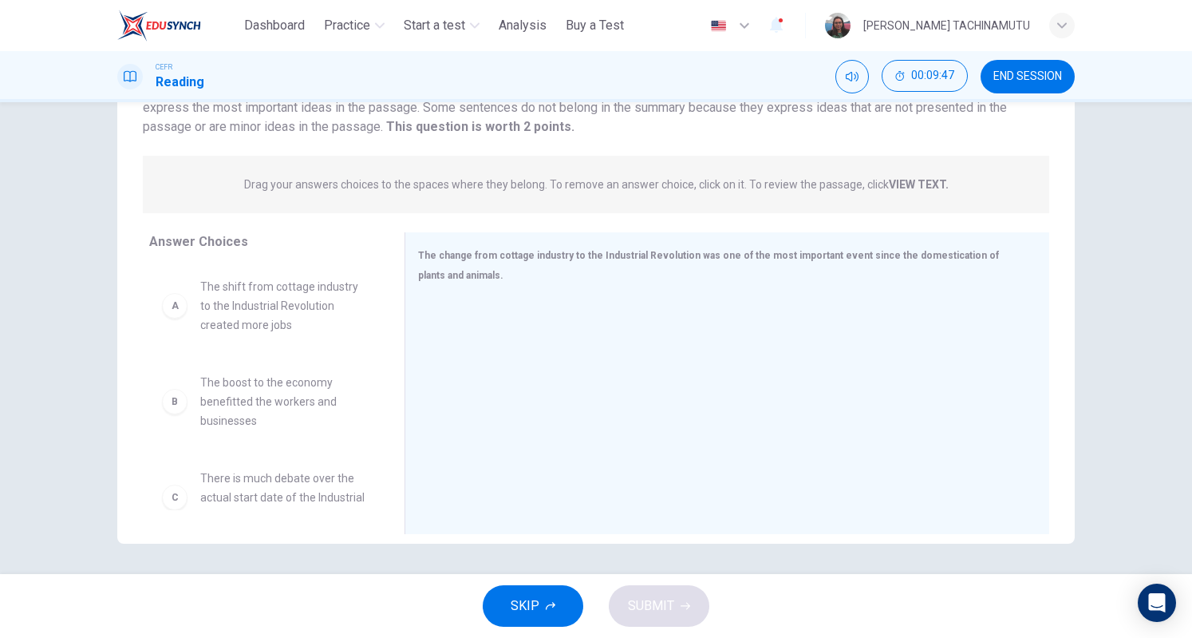
scroll to position [147, 0]
drag, startPoint x: 279, startPoint y: 417, endPoint x: 625, endPoint y: 371, distance: 348.7
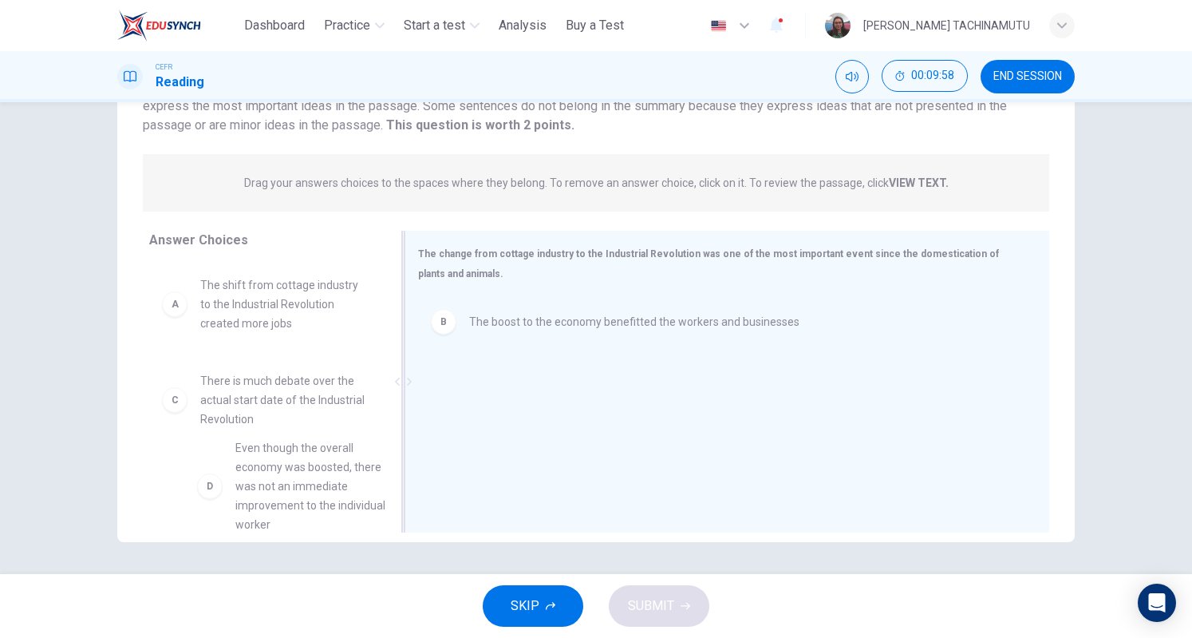
scroll to position [4, 0]
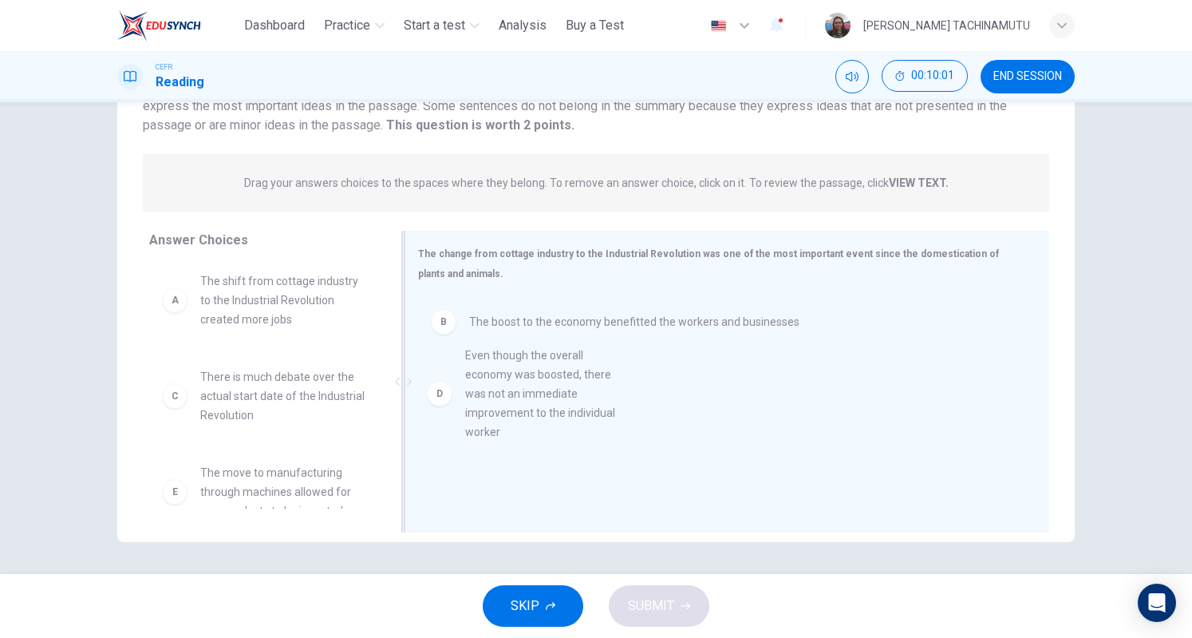
drag, startPoint x: 299, startPoint y: 484, endPoint x: 575, endPoint y: 357, distance: 303.2
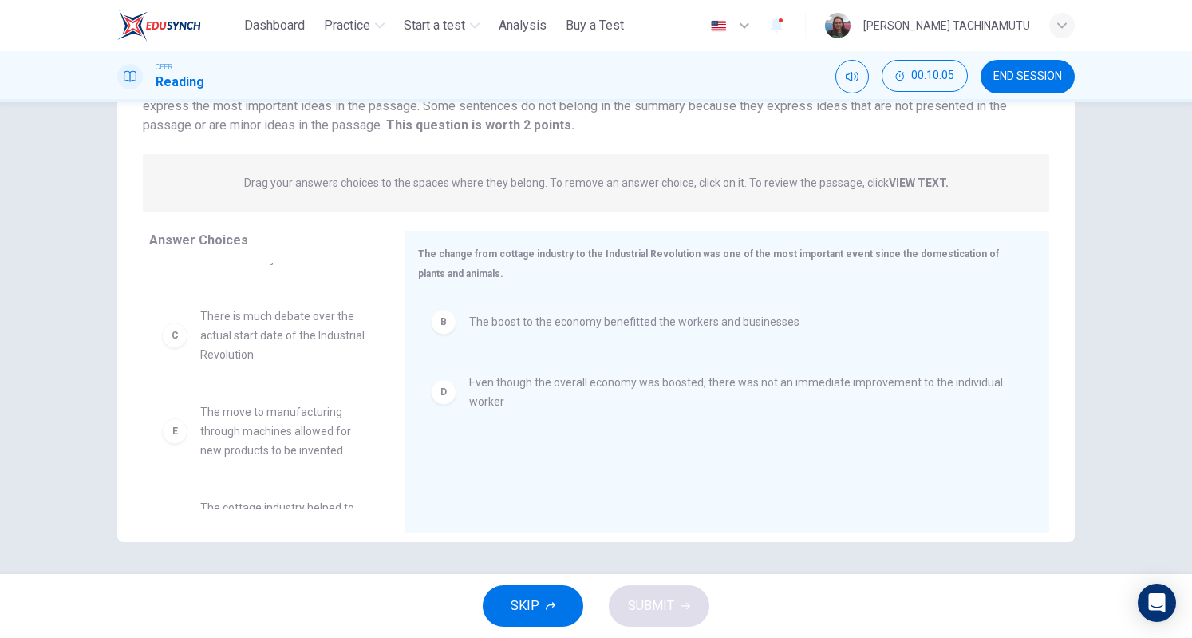
scroll to position [70, 0]
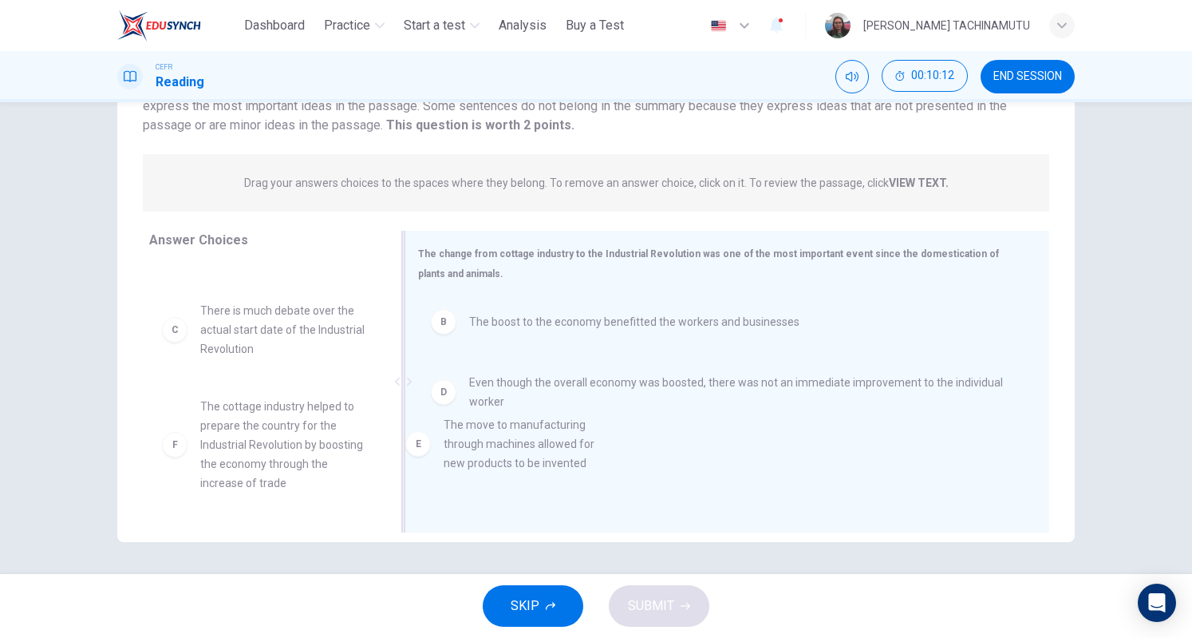
drag, startPoint x: 294, startPoint y: 432, endPoint x: 548, endPoint y: 447, distance: 254.3
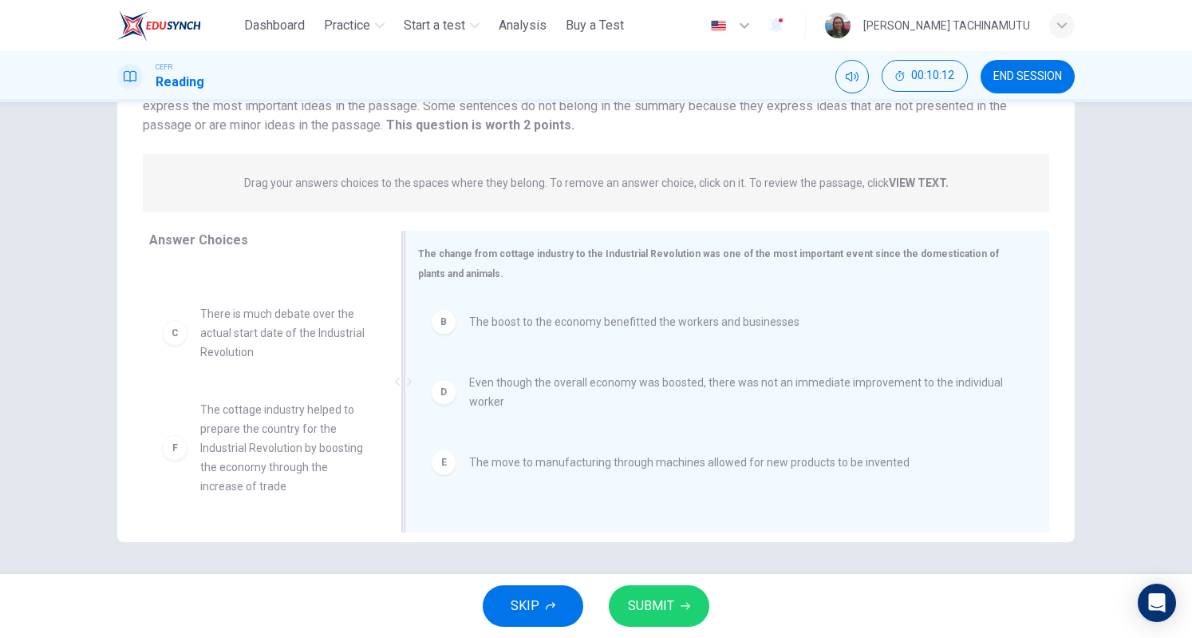
scroll to position [67, 0]
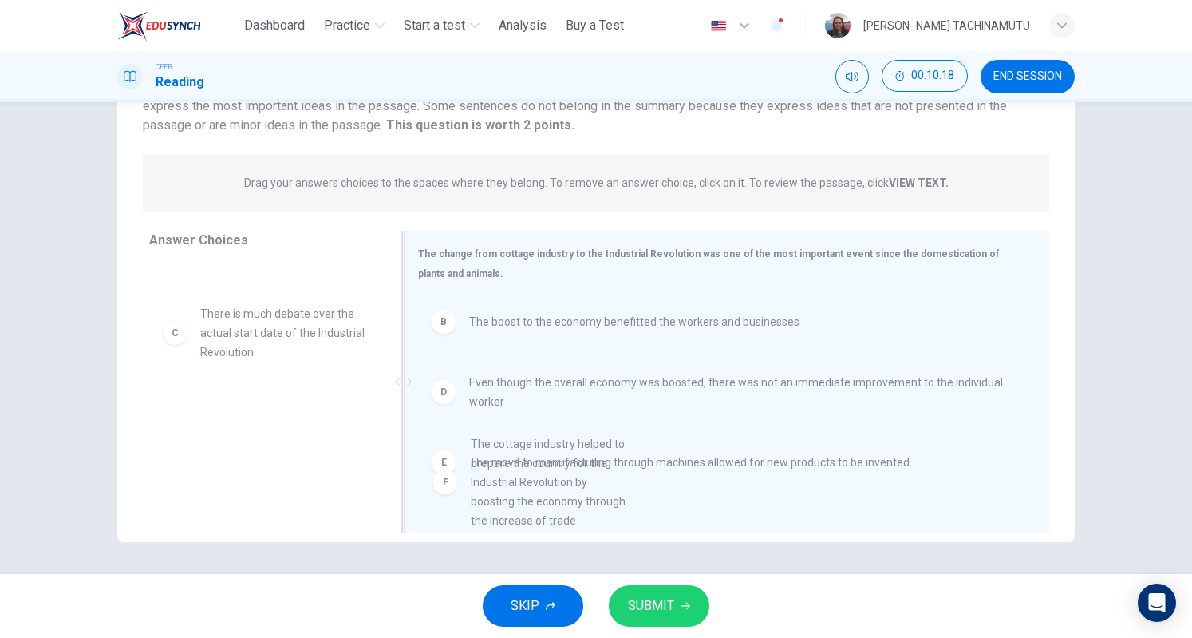
drag, startPoint x: 318, startPoint y: 421, endPoint x: 603, endPoint y: 453, distance: 286.7
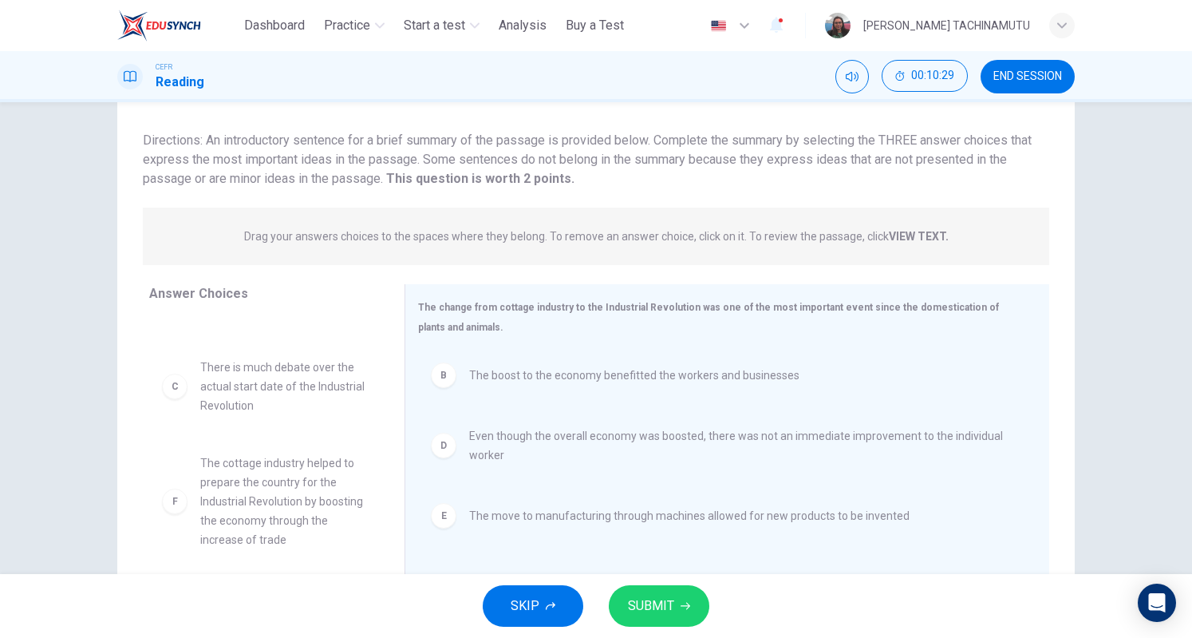
scroll to position [147, 0]
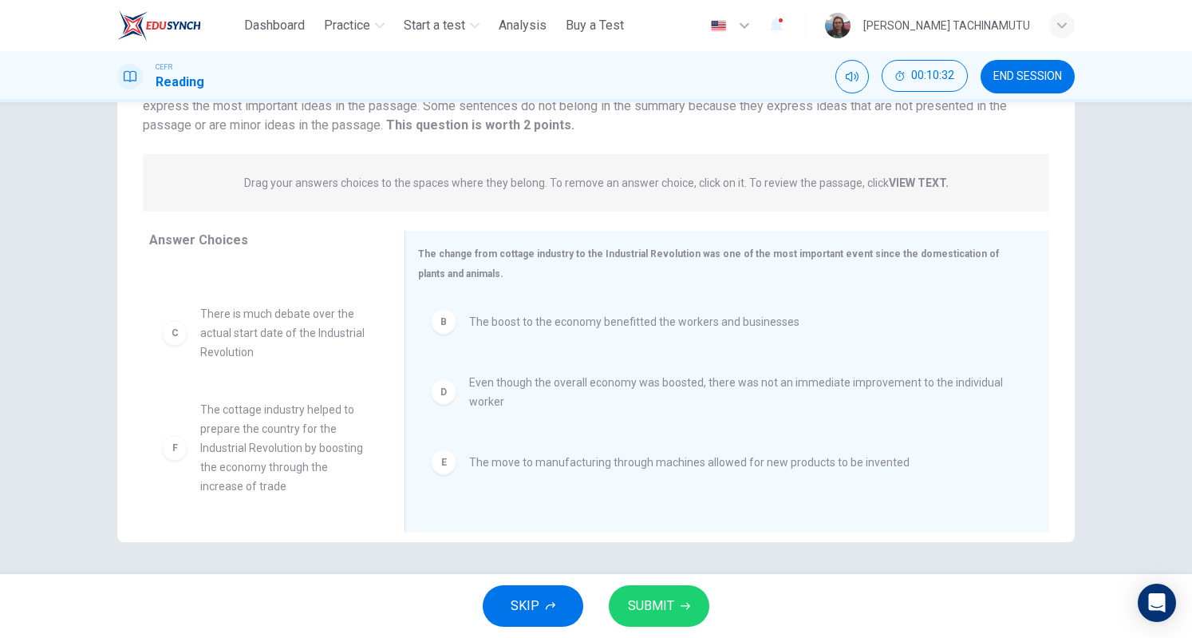
click at [678, 598] on button "SUBMIT" at bounding box center [659, 606] width 101 height 42
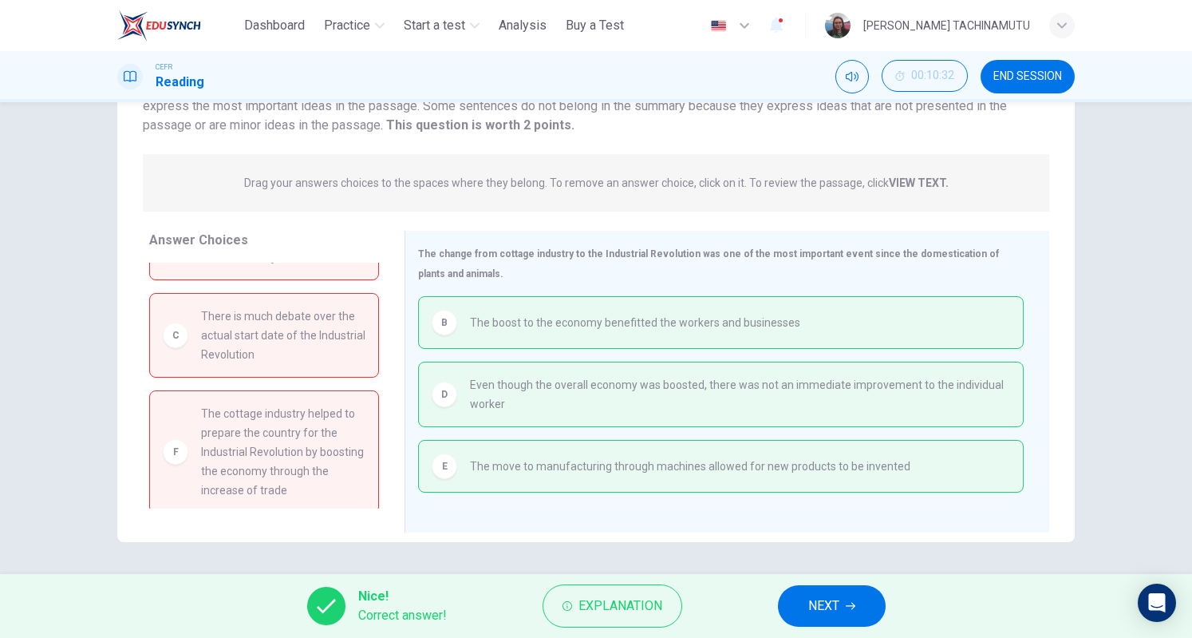
click at [859, 603] on button "NEXT" at bounding box center [832, 606] width 108 height 42
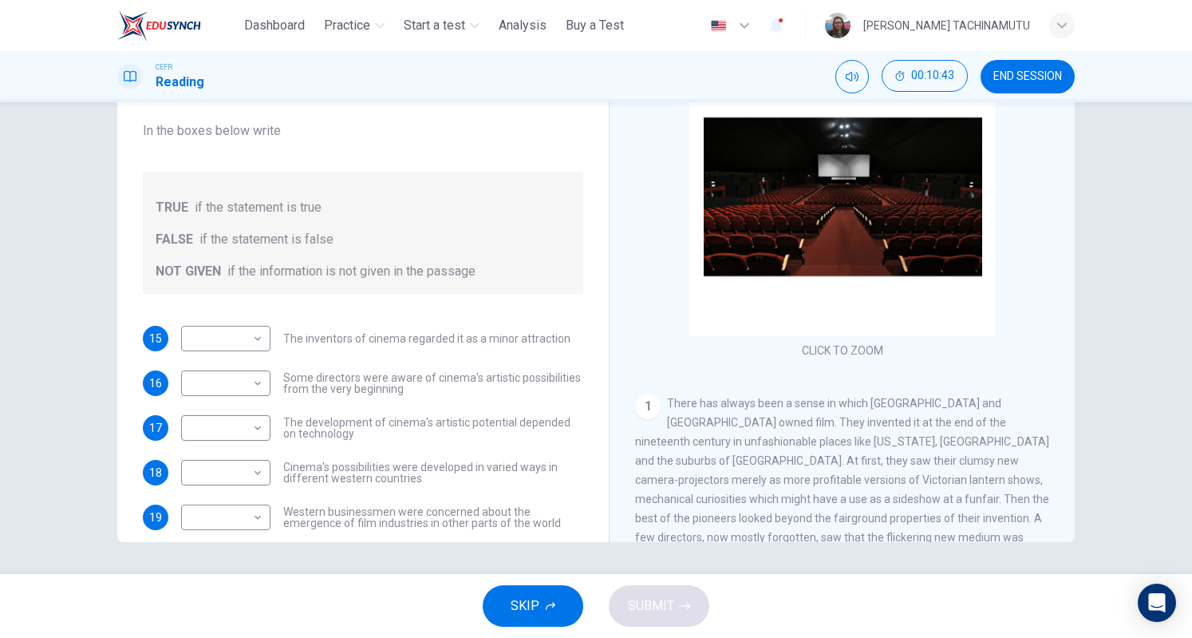
drag, startPoint x: 1068, startPoint y: 160, endPoint x: 1068, endPoint y: 180, distance: 20.8
click at [1068, 180] on div "The History of Film CLICK TO ZOOM Click to Zoom 1 There has always been a sense…" at bounding box center [842, 277] width 466 height 580
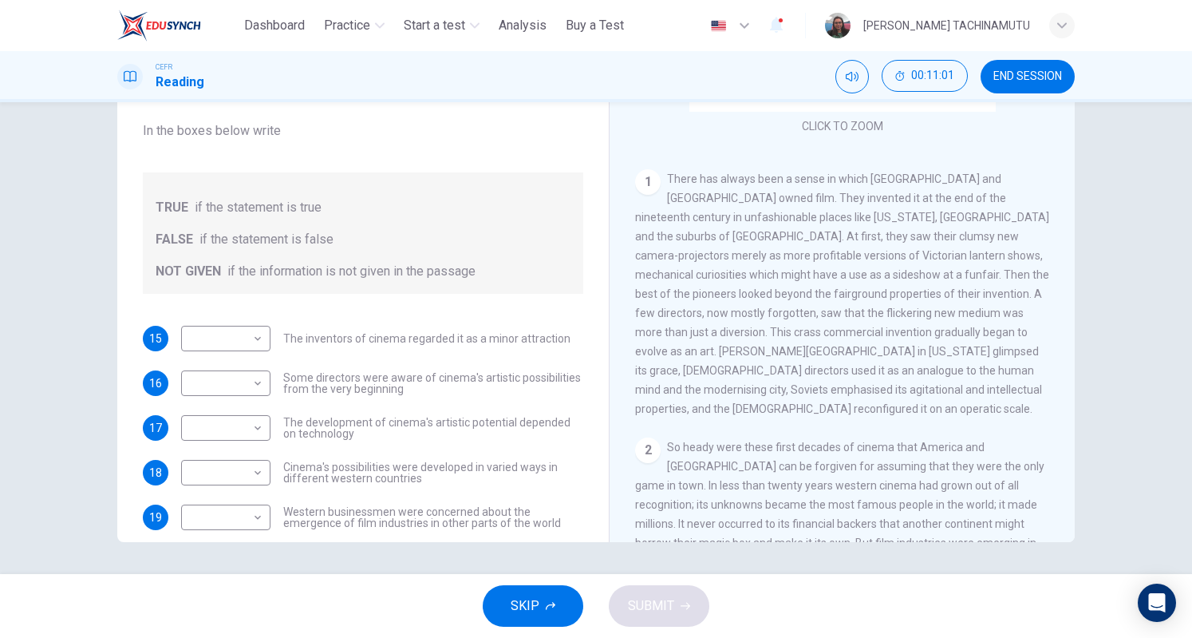
scroll to position [233, 0]
